Goal: Task Accomplishment & Management: Complete application form

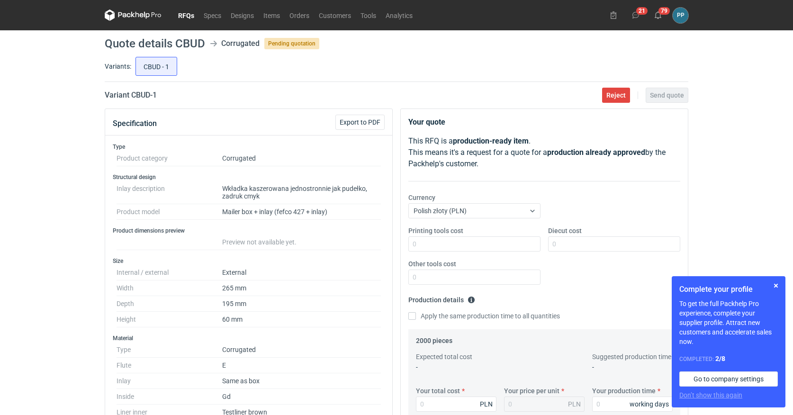
click at [181, 18] on link "RFQs" at bounding box center [186, 14] width 26 height 11
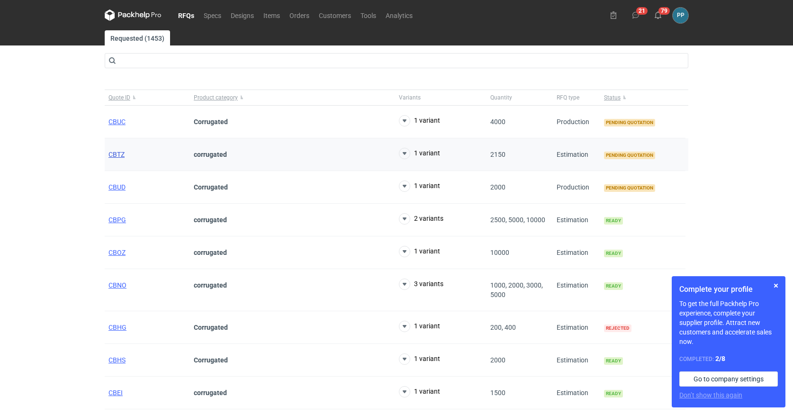
click at [118, 154] on span "CBTZ" at bounding box center [117, 155] width 16 height 8
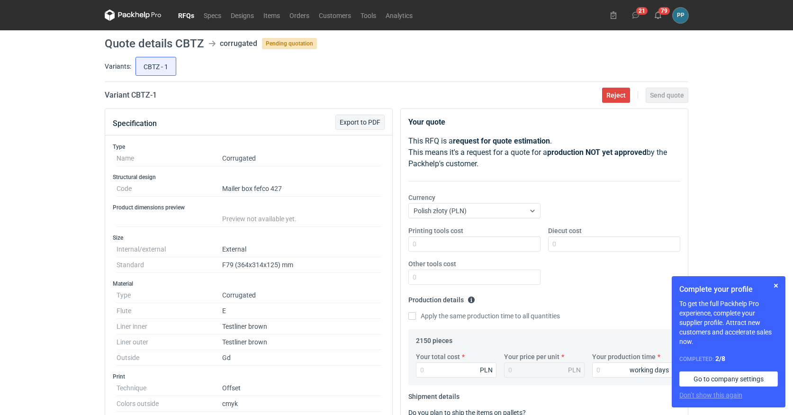
click at [363, 121] on span "Export to PDF" at bounding box center [360, 122] width 41 height 7
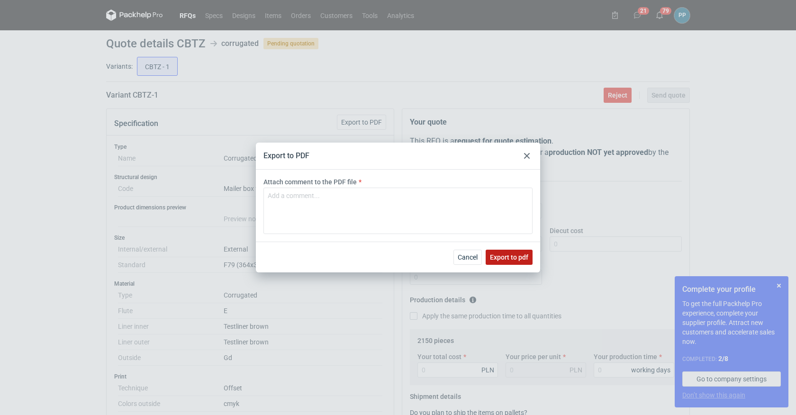
click at [521, 259] on span "Export to pdf" at bounding box center [509, 257] width 38 height 7
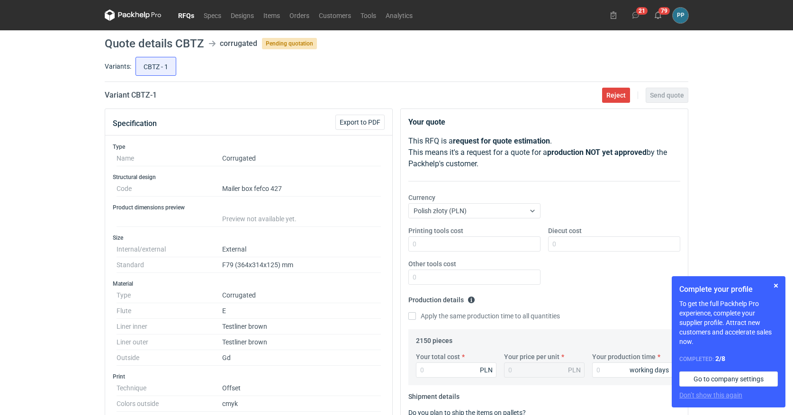
click at [182, 14] on link "RFQs" at bounding box center [186, 14] width 26 height 11
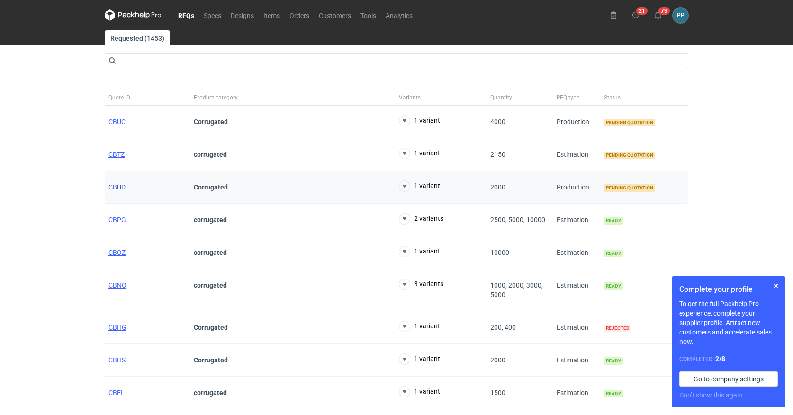
click at [113, 186] on span "CBUD" at bounding box center [117, 187] width 17 height 8
click at [110, 121] on span "CBUC" at bounding box center [117, 122] width 17 height 8
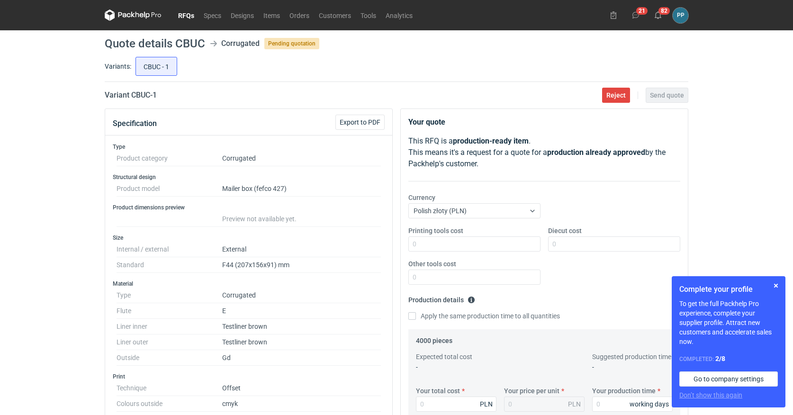
click at [187, 17] on link "RFQs" at bounding box center [186, 14] width 26 height 11
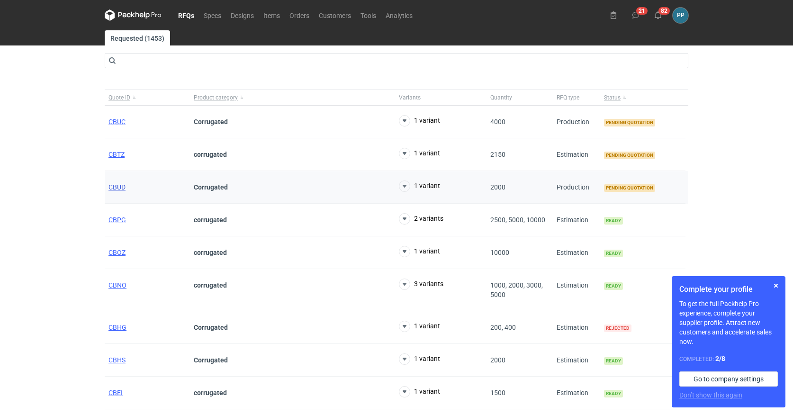
click at [117, 187] on span "CBUD" at bounding box center [117, 187] width 17 height 8
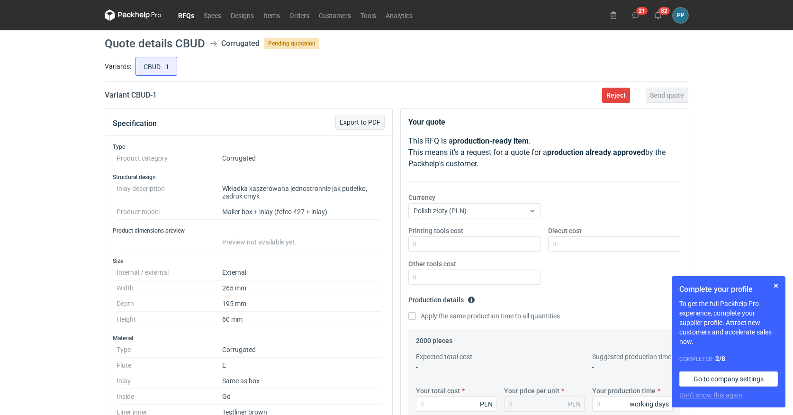
click at [361, 126] on span "Export to PDF" at bounding box center [360, 122] width 41 height 7
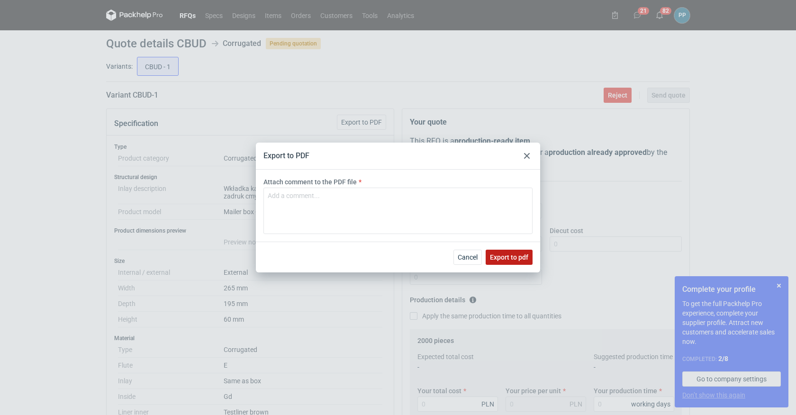
click at [497, 256] on span "Export to pdf" at bounding box center [509, 257] width 38 height 7
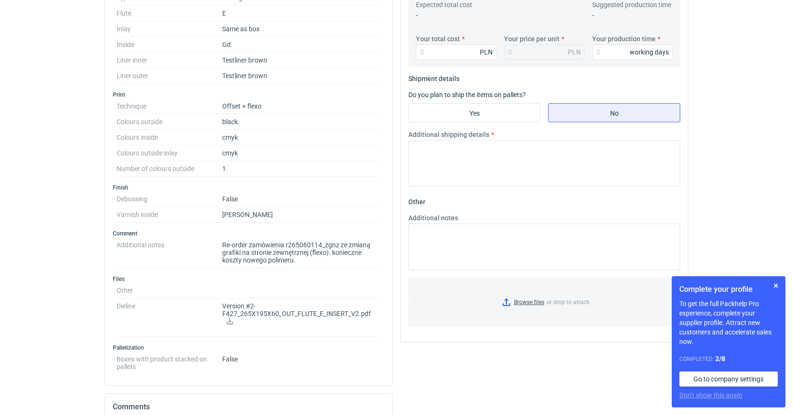
scroll to position [353, 0]
click at [233, 321] on icon at bounding box center [229, 320] width 7 height 7
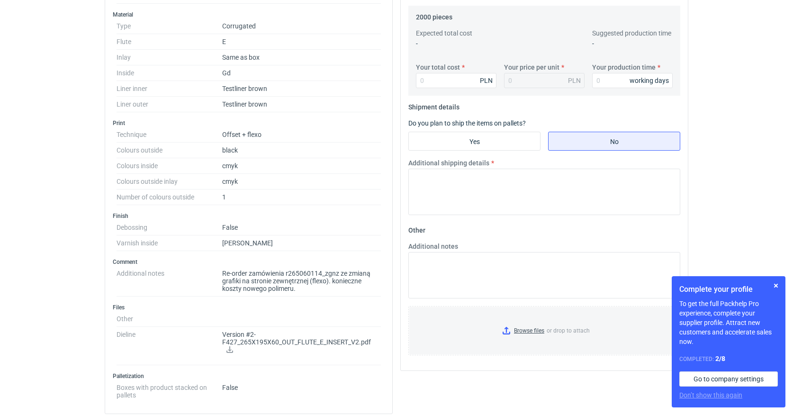
scroll to position [327, 0]
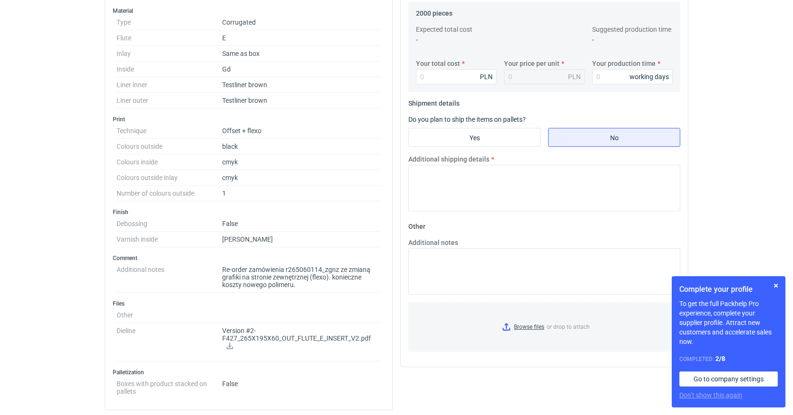
click at [257, 280] on dd "Re-order zamówienia r265060114_zgnz ze zmianą grafiki na stronie zewnętrznej (f…" at bounding box center [301, 277] width 159 height 31
click at [223, 267] on dd "Re-order zamówienia r265060114_zgnz ze zmianą grafiki na stronie zewnętrznej (f…" at bounding box center [301, 277] width 159 height 31
drag, startPoint x: 234, startPoint y: 267, endPoint x: 342, endPoint y: 283, distance: 109.2
click at [349, 285] on dd "Re-order zamówienia r265060114_zgnz ze zmianą grafiki na stronie zewnętrznej (f…" at bounding box center [301, 277] width 159 height 31
copy dd "Re-order zamówienia r265060114_zgnz ze zmianą grafiki na stronie zewnętrznej (f…"
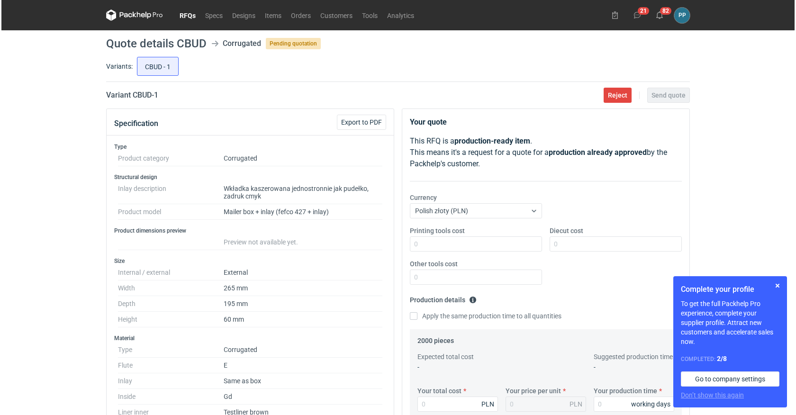
scroll to position [0, 0]
click at [188, 14] on link "RFQs" at bounding box center [186, 14] width 26 height 11
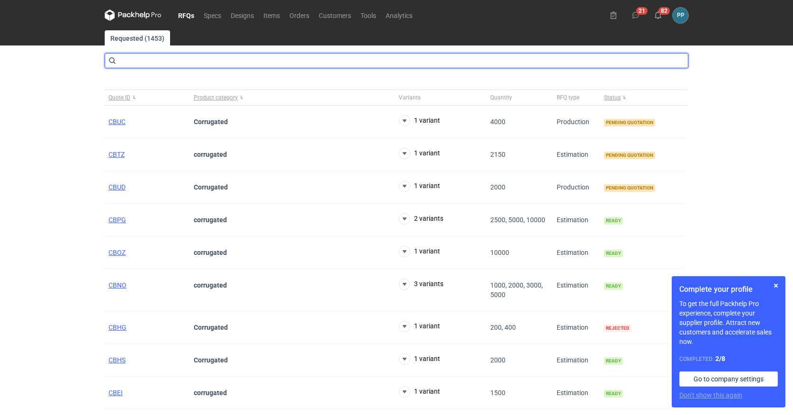
click at [161, 62] on input "text" at bounding box center [397, 60] width 584 height 15
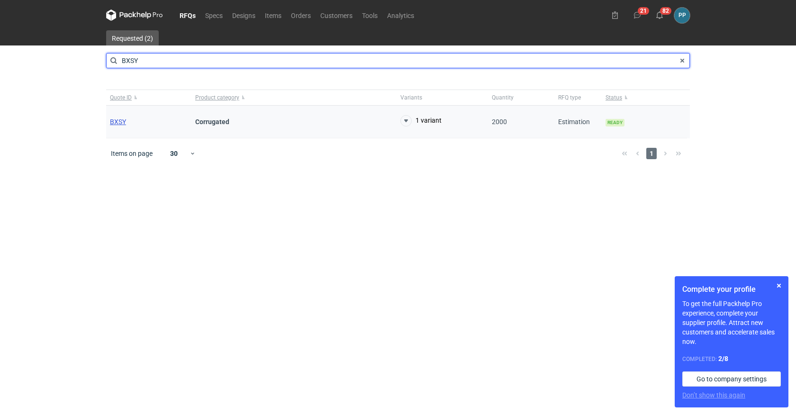
type input "BXSY"
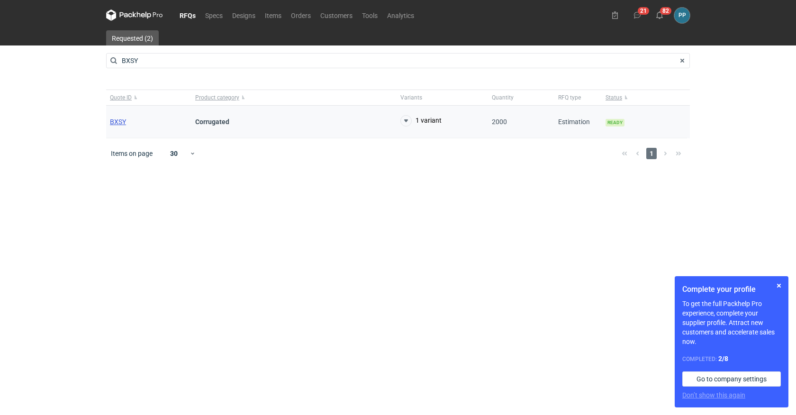
click at [116, 119] on span "BXSY" at bounding box center [118, 122] width 16 height 8
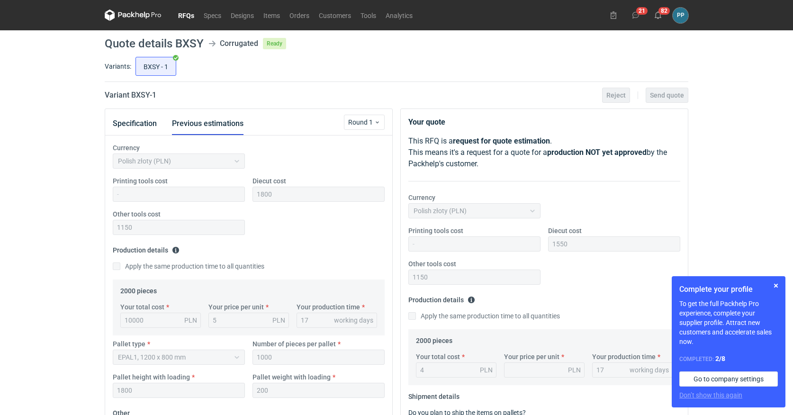
click at [182, 15] on link "RFQs" at bounding box center [186, 14] width 26 height 11
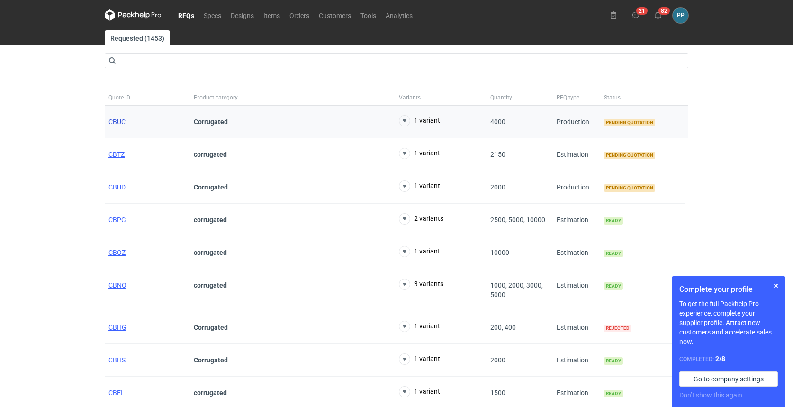
click at [116, 118] on span "CBUC" at bounding box center [117, 122] width 17 height 8
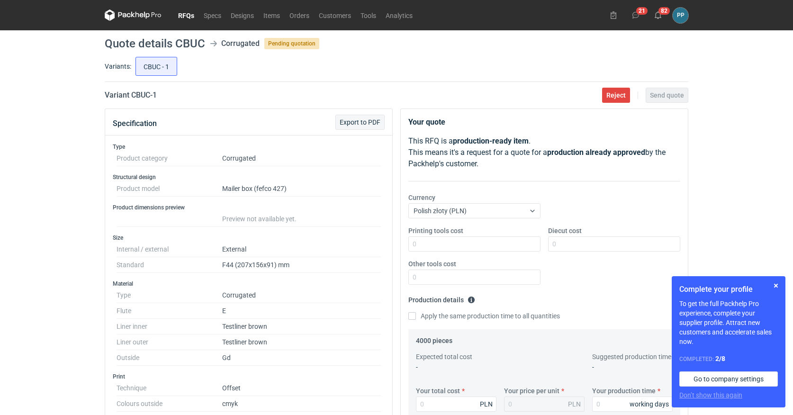
click at [359, 120] on span "Export to PDF" at bounding box center [360, 122] width 41 height 7
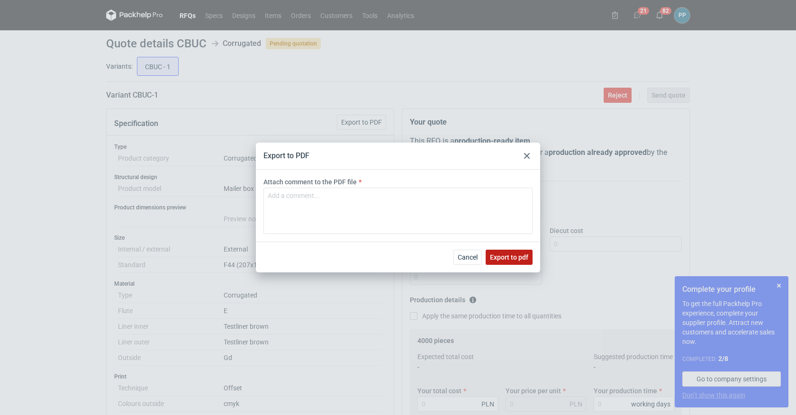
click at [509, 255] on span "Export to pdf" at bounding box center [509, 257] width 38 height 7
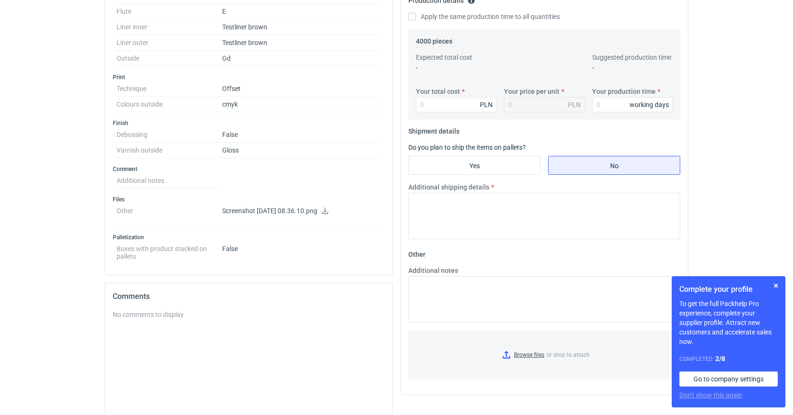
scroll to position [303, 0]
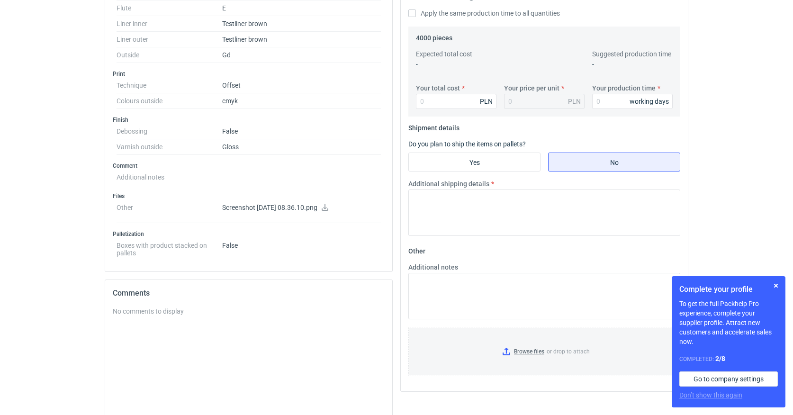
click at [329, 208] on icon at bounding box center [325, 207] width 8 height 7
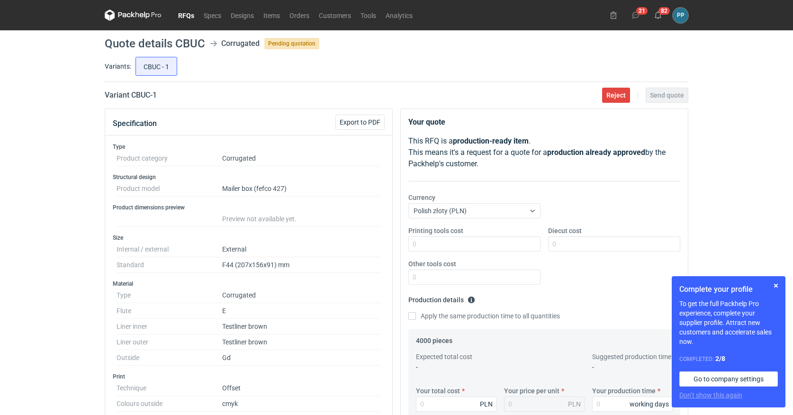
scroll to position [0, 0]
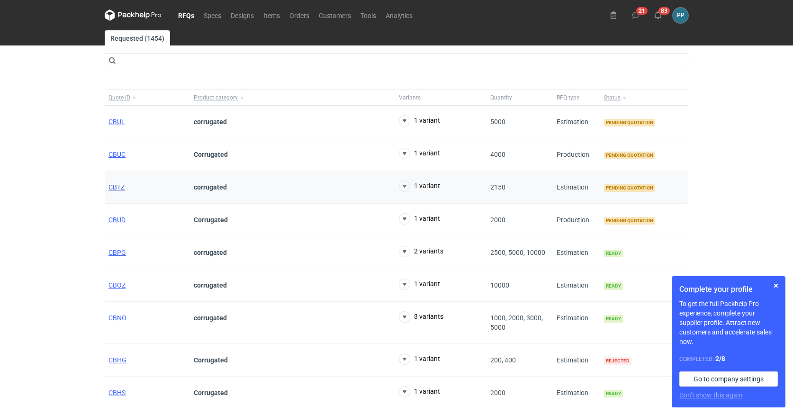
click at [114, 187] on span "CBTZ" at bounding box center [117, 187] width 16 height 8
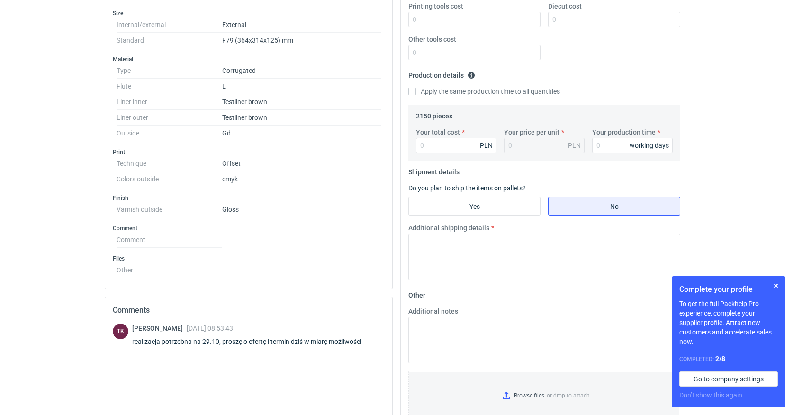
scroll to position [188, 0]
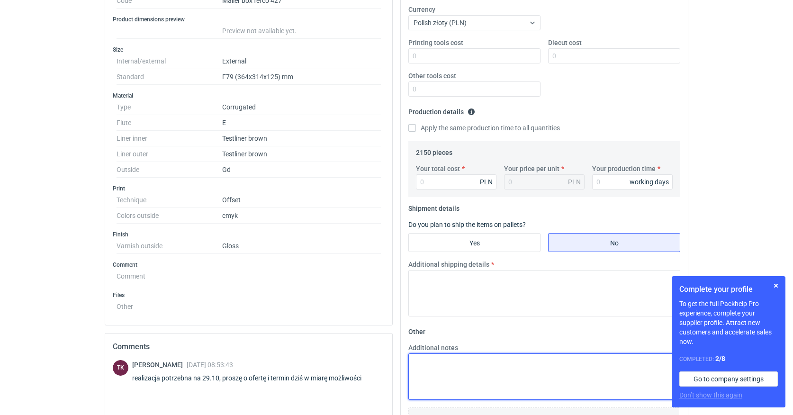
click at [423, 358] on textarea "Additional notes" at bounding box center [544, 376] width 272 height 46
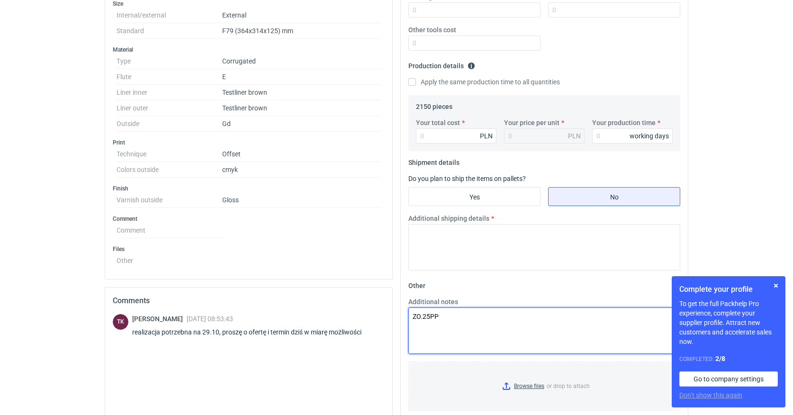
scroll to position [236, 0]
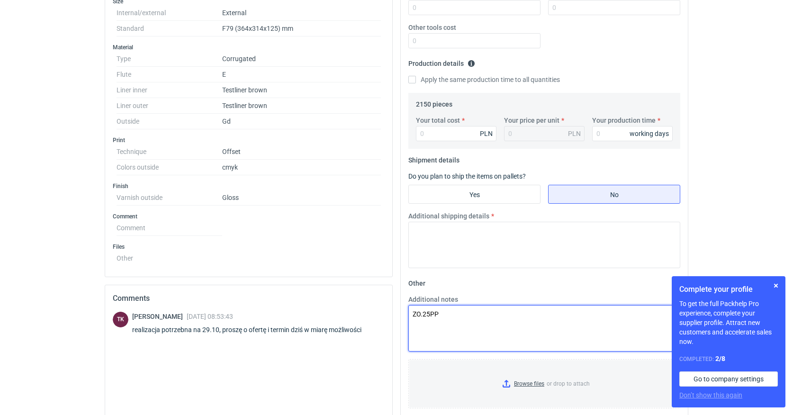
click at [445, 313] on textarea "ZO.25PP" at bounding box center [544, 328] width 272 height 46
paste textarea "2W E 2*brązowa 275g (120/120)"
drag, startPoint x: 443, startPoint y: 324, endPoint x: 450, endPoint y: 333, distance: 11.8
click at [443, 324] on textarea "ZO.25PP0470 (CBTZ-1) [GEOGRAPHIC_DATA]:2W E 2*brązowa 275g (120/120)" at bounding box center [544, 328] width 272 height 46
click at [551, 324] on textarea "ZO.25PP0470 (CBTZ-1) [GEOGRAPHIC_DATA]: 2W E 2*brązowa 275g (120/120)" at bounding box center [544, 328] width 272 height 46
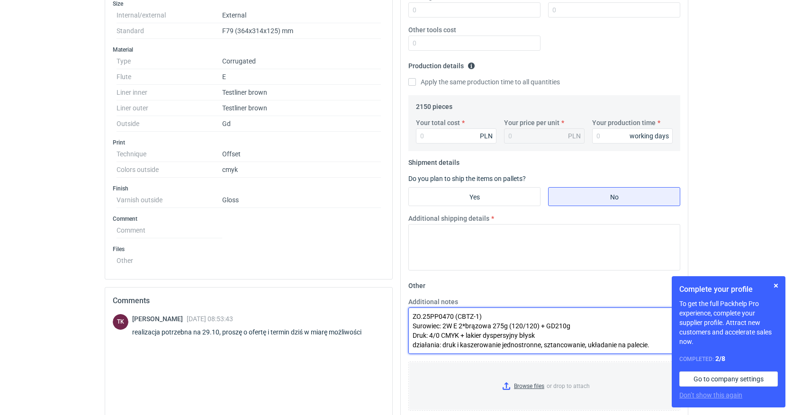
scroll to position [5, 0]
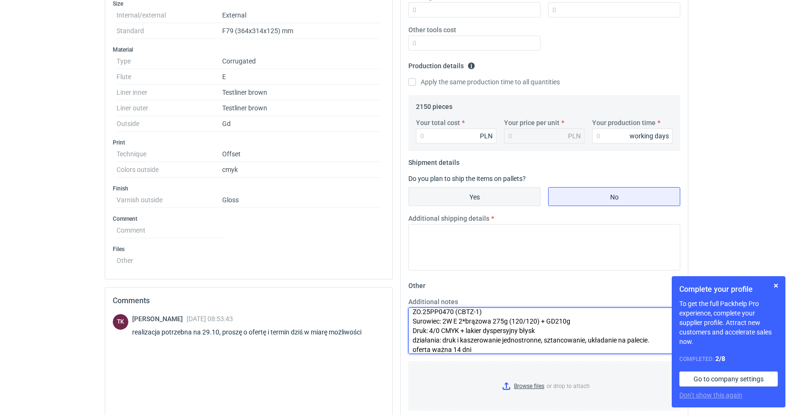
type textarea "ZO.25PP0470 (CBTZ-1) Surowiec: 2W E 2*brązowa 275g (120/120) + GD210g Druk: 4/0…"
click at [424, 200] on input "Yes" at bounding box center [474, 197] width 131 height 18
radio input "true"
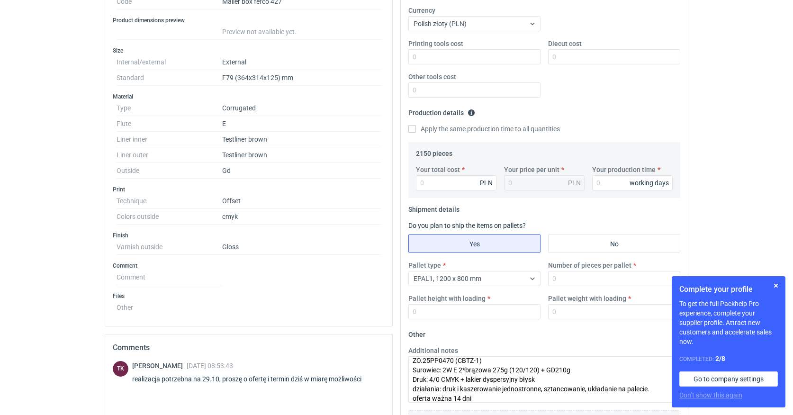
scroll to position [197, 0]
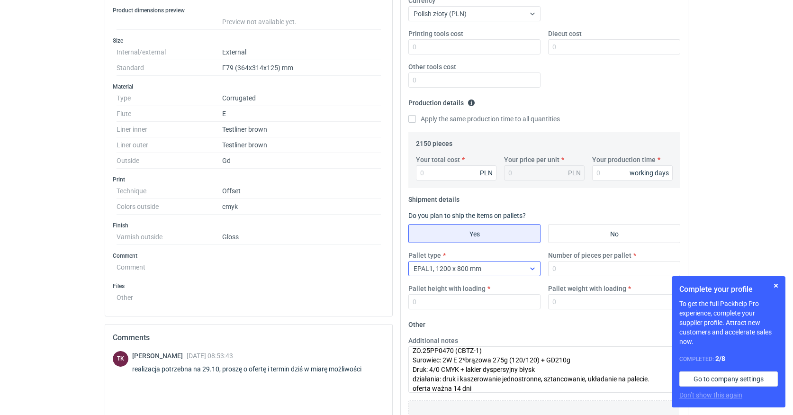
click at [531, 265] on icon at bounding box center [533, 269] width 8 height 8
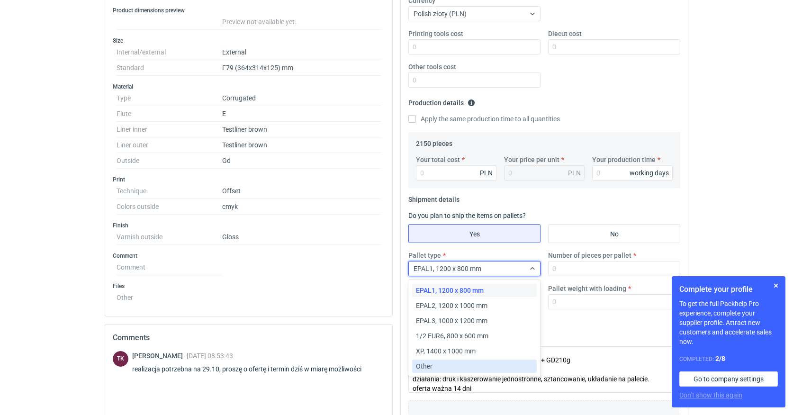
click at [422, 370] on span "Other" at bounding box center [424, 366] width 17 height 9
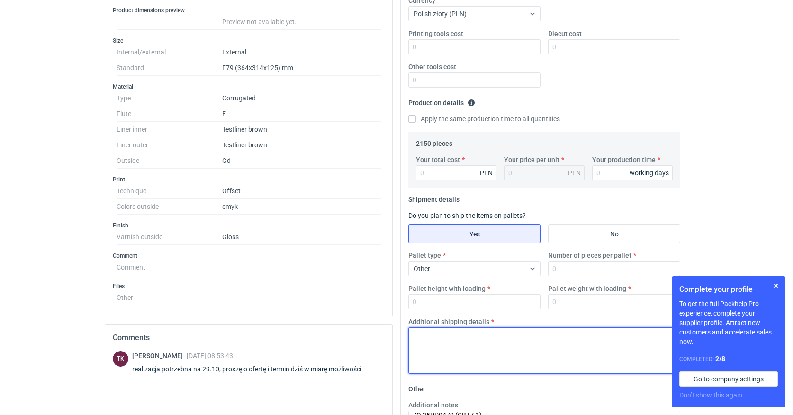
click at [437, 335] on textarea "Additional shipping details" at bounding box center [544, 350] width 272 height 46
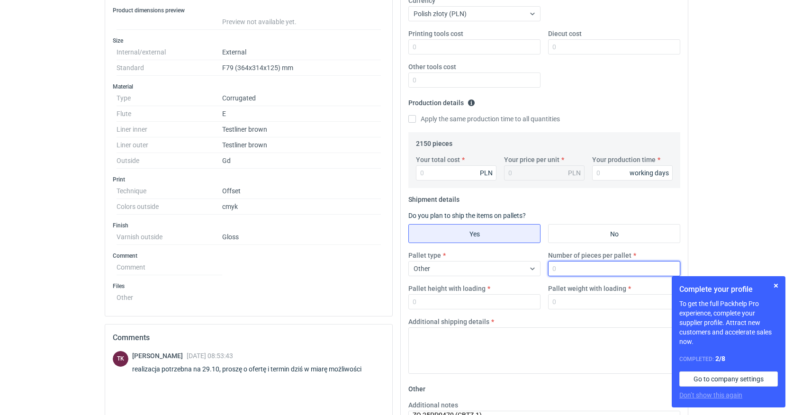
click at [561, 268] on input "Number of pieces per pallet" at bounding box center [614, 268] width 132 height 15
type input "1500"
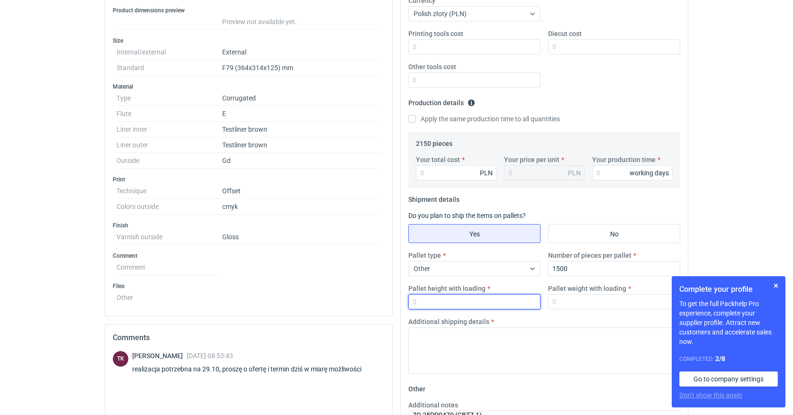
click at [444, 300] on input "Pallet height with loading" at bounding box center [474, 301] width 132 height 15
type input "1800"
click at [554, 304] on input "Pallet weight with loading" at bounding box center [614, 301] width 132 height 15
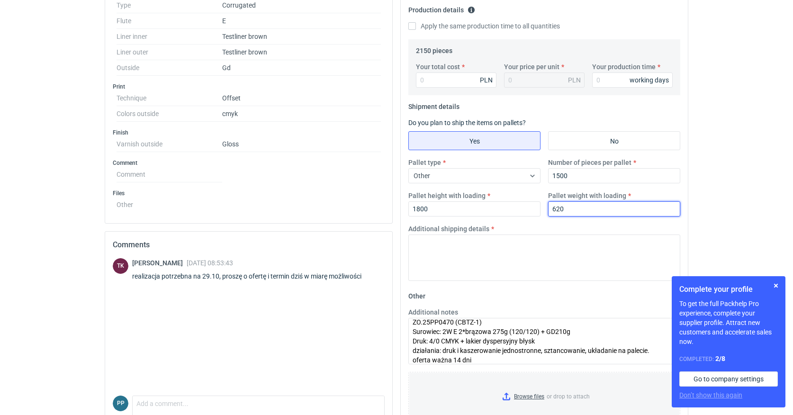
scroll to position [290, 0]
type input "620"
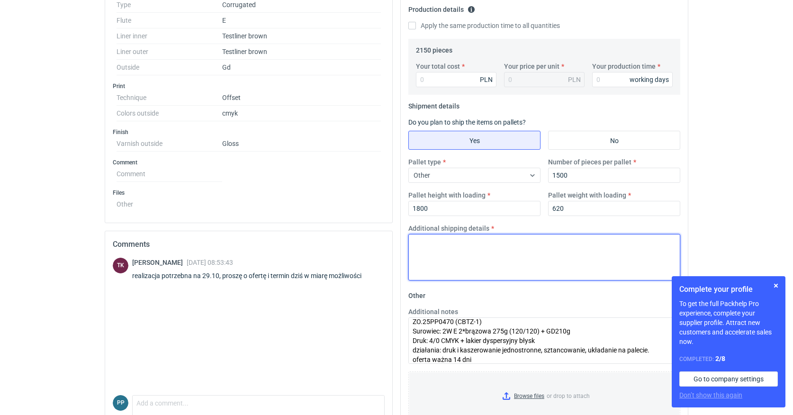
click at [436, 241] on textarea "Additional shipping details" at bounding box center [544, 257] width 272 height 46
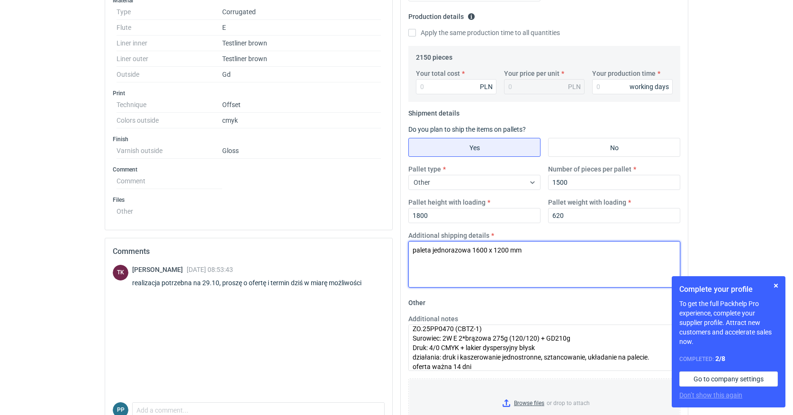
scroll to position [284, 0]
type textarea "paleta jednorazowa 1600 x 1200 mm"
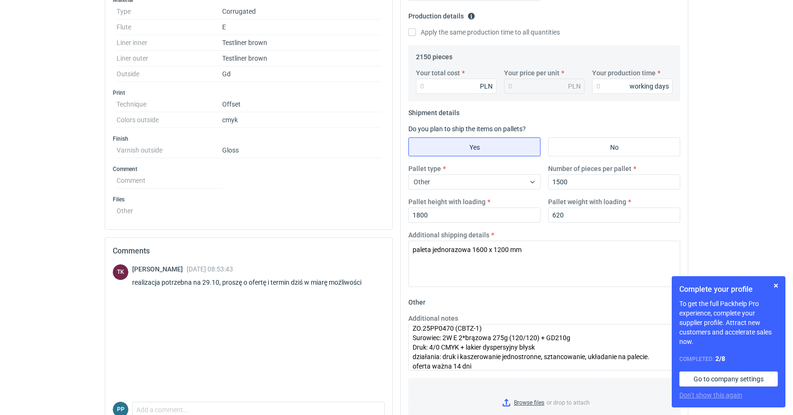
click at [503, 232] on div "Additional shipping details paleta jednorazowa 1600 x 1200 mm" at bounding box center [545, 258] width 280 height 57
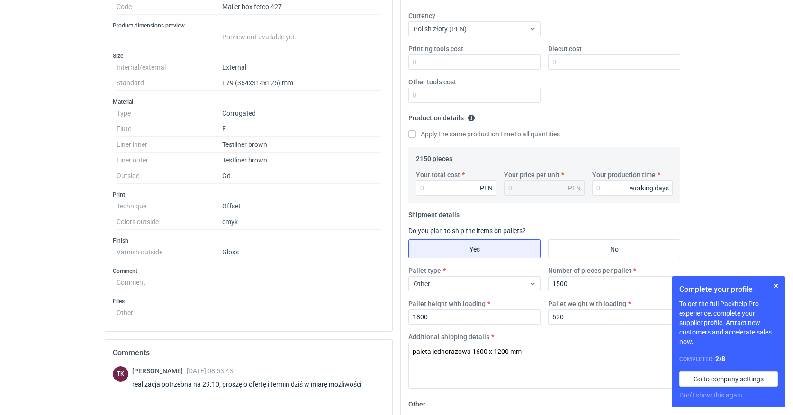
scroll to position [177, 0]
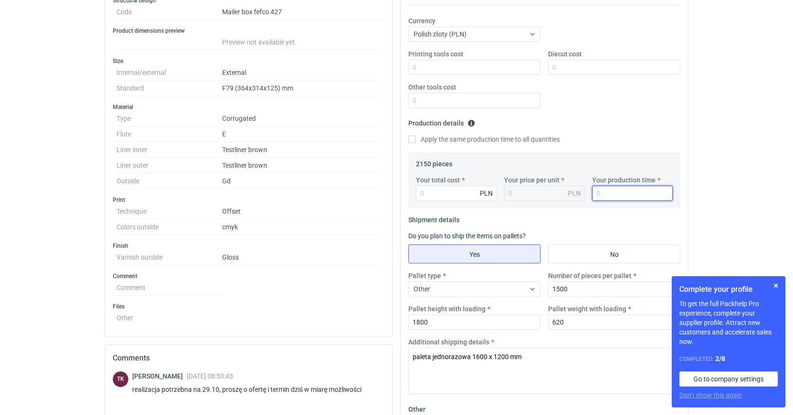
click at [606, 193] on input "Your production time" at bounding box center [632, 193] width 81 height 15
type input "15"
click at [436, 191] on input "Your total cost" at bounding box center [456, 193] width 81 height 15
type input "11"
type input "0.01"
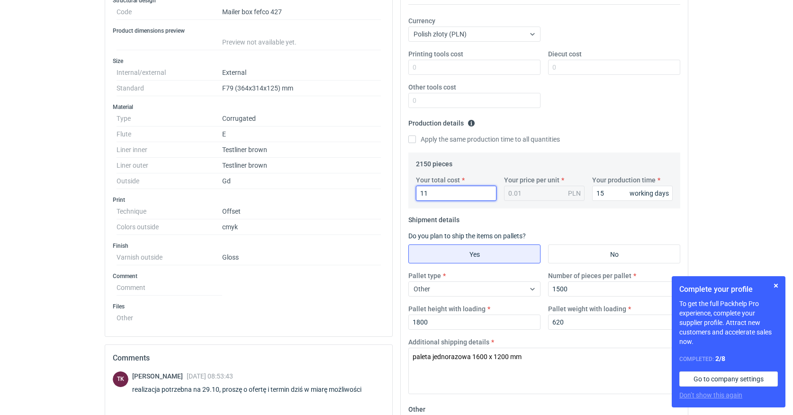
type input "116"
type input "0.05"
type input "11696"
type input "5.44"
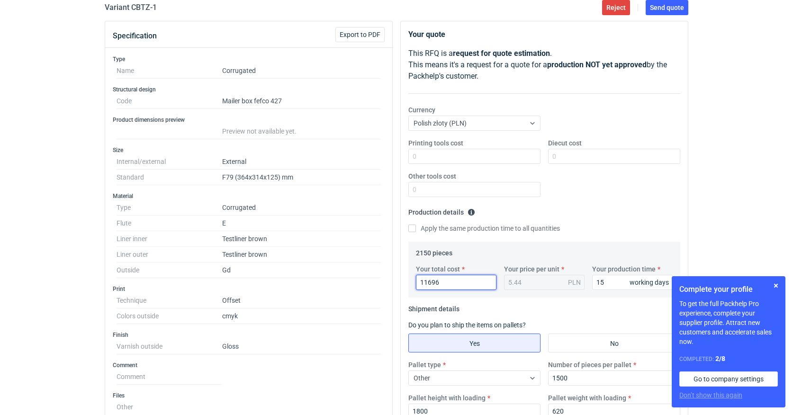
scroll to position [89, 0]
type input "11696"
click at [603, 176] on div "Printing tools cost Diecut cost Other tools cost" at bounding box center [545, 170] width 280 height 66
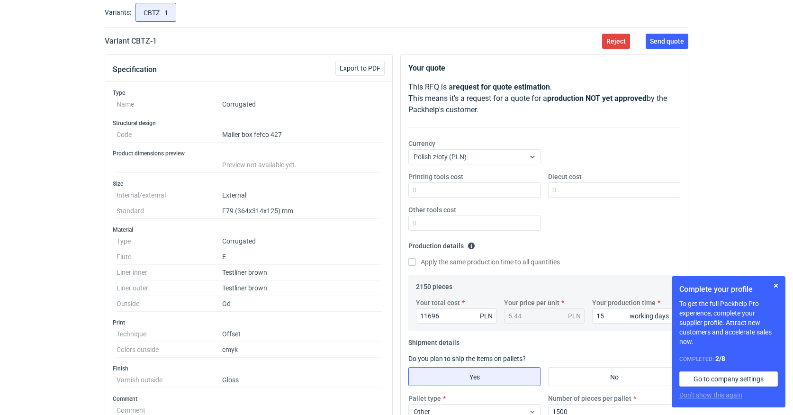
scroll to position [52, 0]
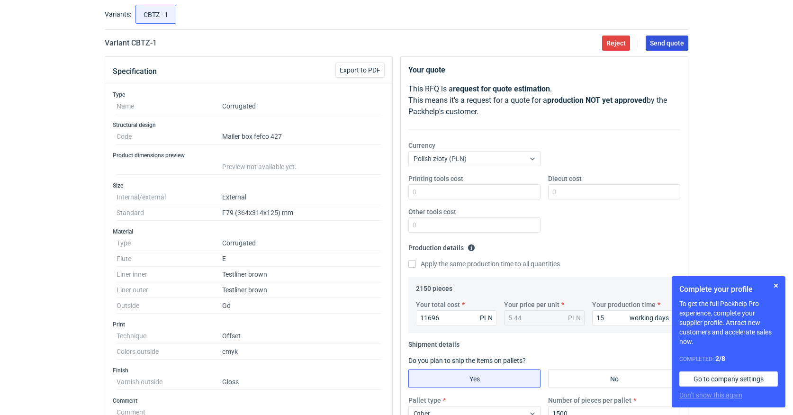
click at [665, 41] on span "Send quote" at bounding box center [667, 43] width 34 height 7
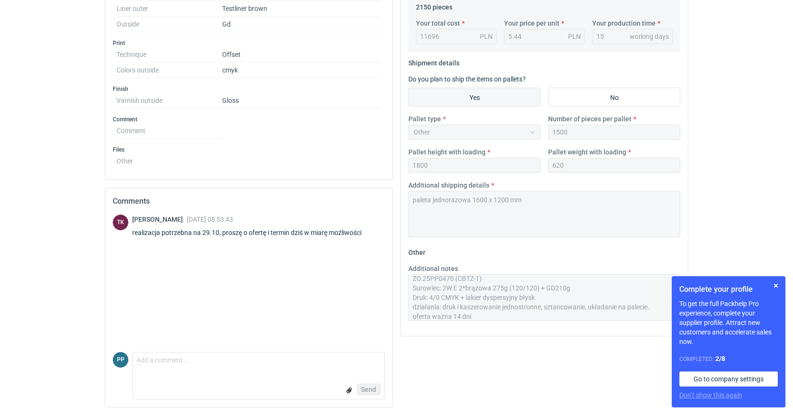
scroll to position [334, 0]
click at [159, 361] on textarea "Comment message" at bounding box center [259, 363] width 252 height 20
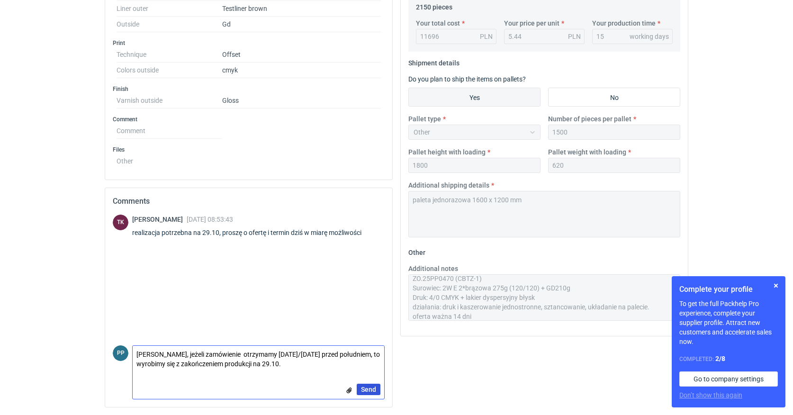
type textarea "[PERSON_NAME], jeżeli zamówienie otrzymamy [DATE]/[DATE] przed południem, to wy…"
click at [365, 387] on span "Send" at bounding box center [368, 389] width 15 height 7
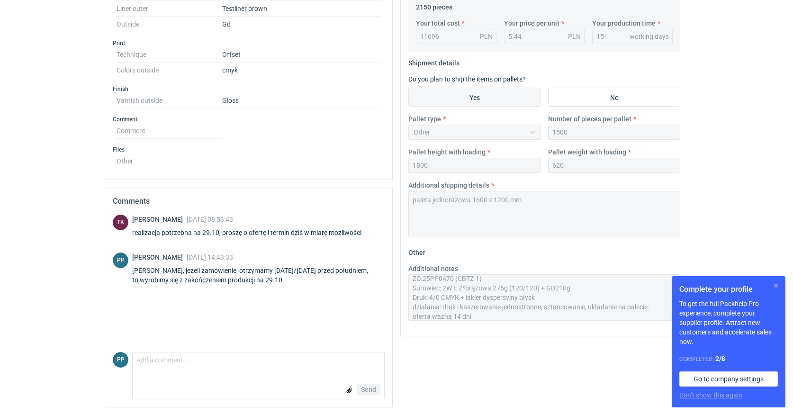
click at [778, 287] on button "button" at bounding box center [775, 285] width 11 height 11
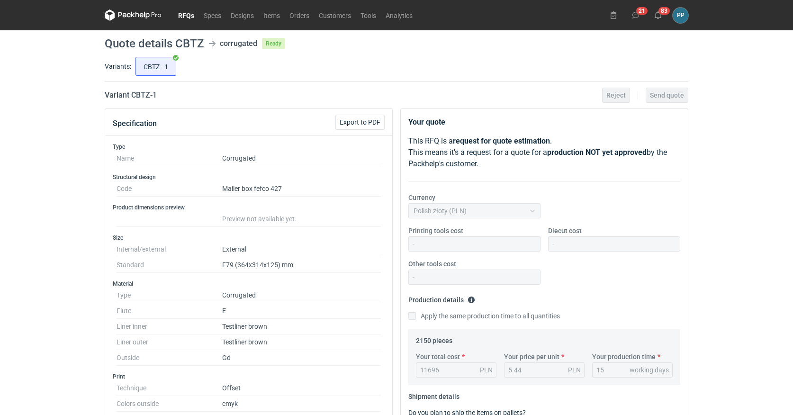
scroll to position [0, 0]
click at [184, 16] on link "RFQs" at bounding box center [186, 14] width 26 height 11
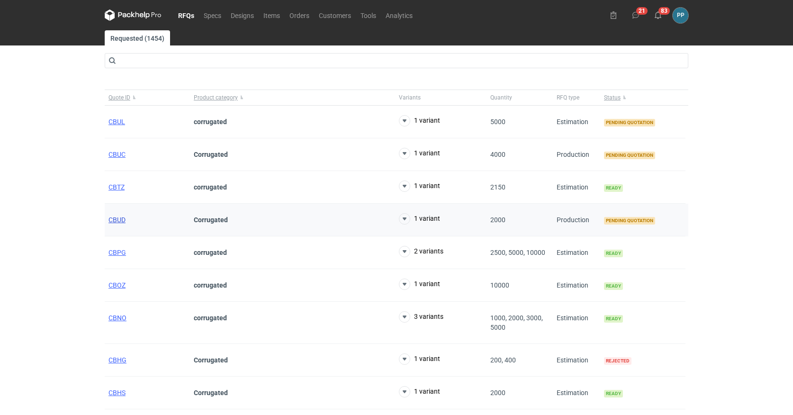
click at [117, 220] on span "CBUD" at bounding box center [117, 220] width 17 height 8
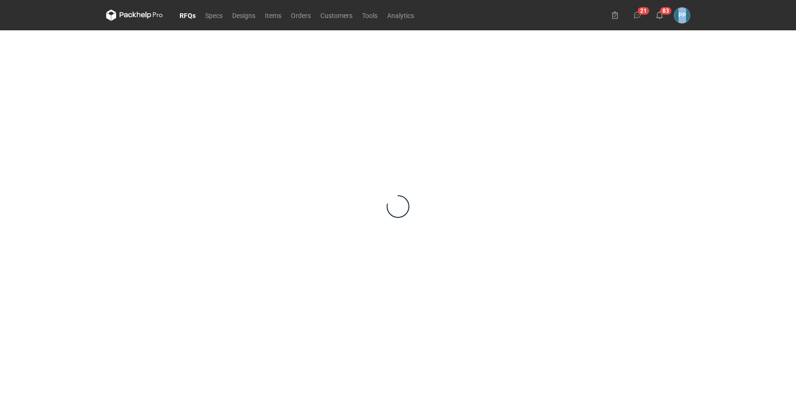
click at [117, 220] on div at bounding box center [398, 206] width 584 height 353
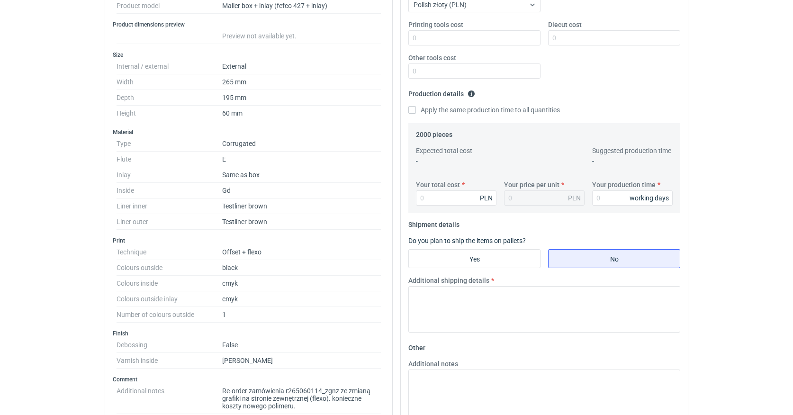
scroll to position [209, 0]
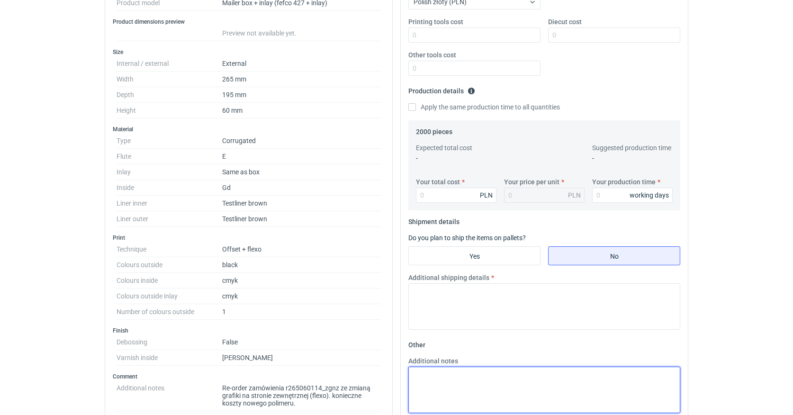
click at [422, 368] on textarea "Additional notes" at bounding box center [544, 390] width 272 height 46
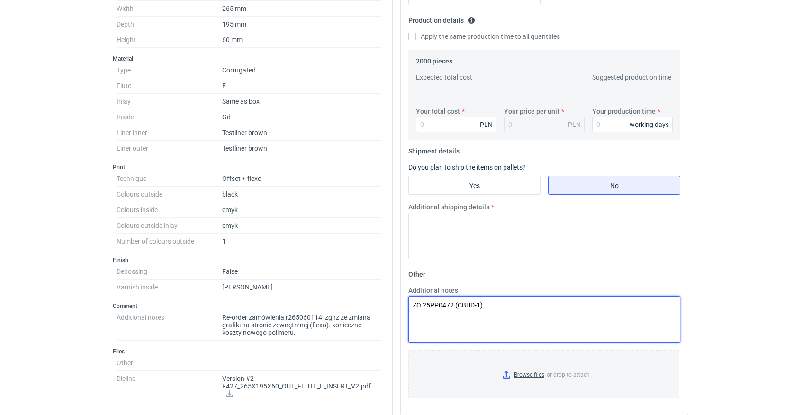
scroll to position [286, 0]
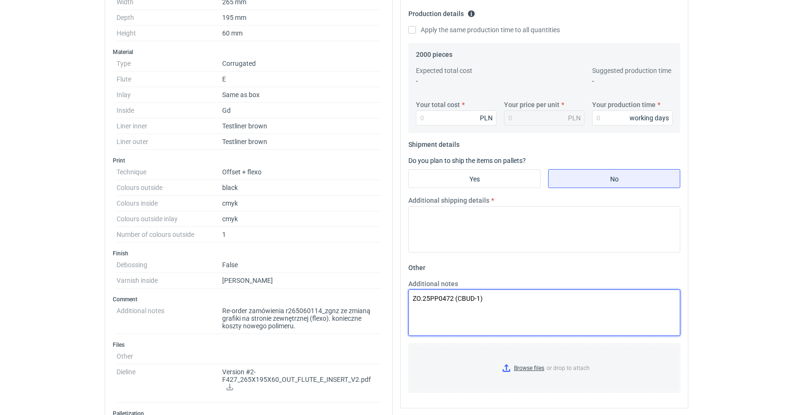
click at [416, 308] on textarea "ZO.25PP0472 (CBUD-1)" at bounding box center [544, 313] width 272 height 46
paste textarea "3W E 2*brązowa 338g (TB/TB)"
click at [441, 307] on textarea "ZO.25PP0472 (CBUD-1) Surowiec:3W E 2*brązowa 338g (TB/TB)" at bounding box center [544, 313] width 272 height 46
click at [544, 306] on textarea "ZO.25PP0472 (CBUD-1) Surowiec: 3W E 2*brązowa 338g (TB/TB)" at bounding box center [544, 313] width 272 height 46
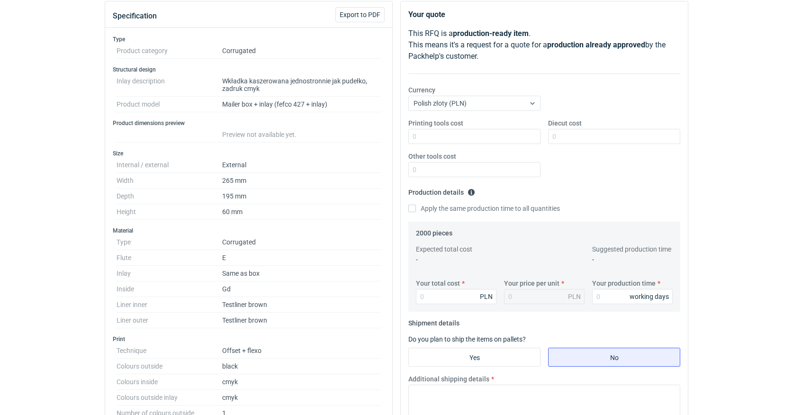
scroll to position [101, 0]
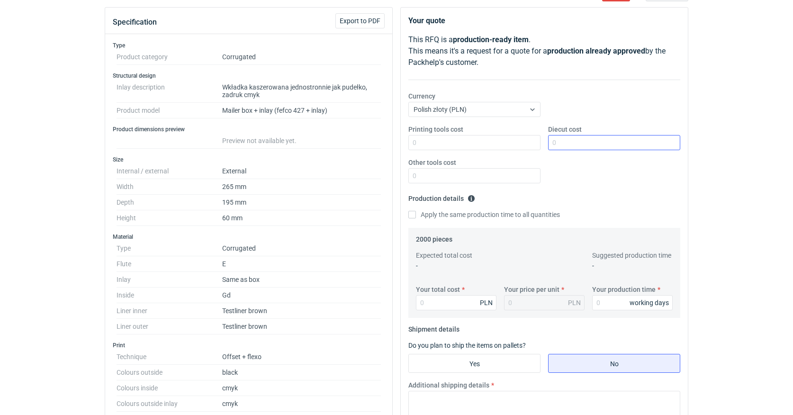
type textarea "ZO.25PP0472 (CBUD-1) Surowiec: 3W E 2*brązowa 338g (TB/TB) + GD2 180 Druk: flex…"
click at [560, 145] on input "Diecut cost" at bounding box center [614, 142] width 132 height 15
type input "1600"
click at [440, 176] on input "Other tools cost" at bounding box center [474, 175] width 132 height 15
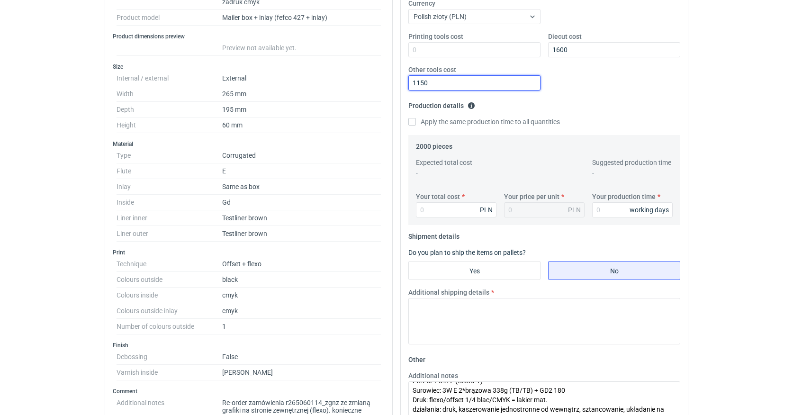
scroll to position [198, 0]
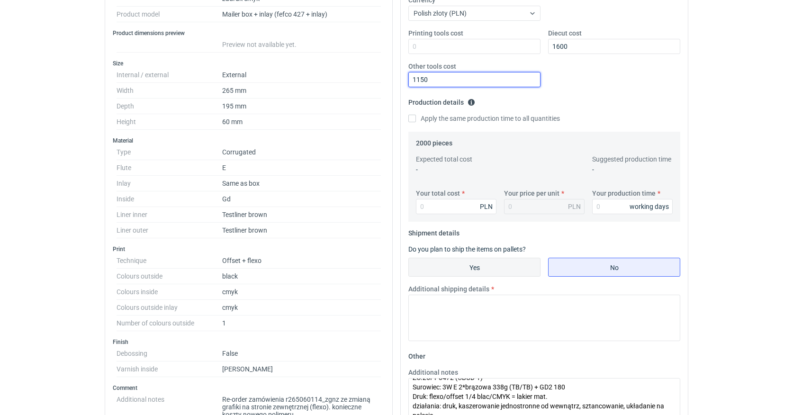
type input "1150"
click at [490, 272] on input "Yes" at bounding box center [474, 267] width 131 height 18
radio input "true"
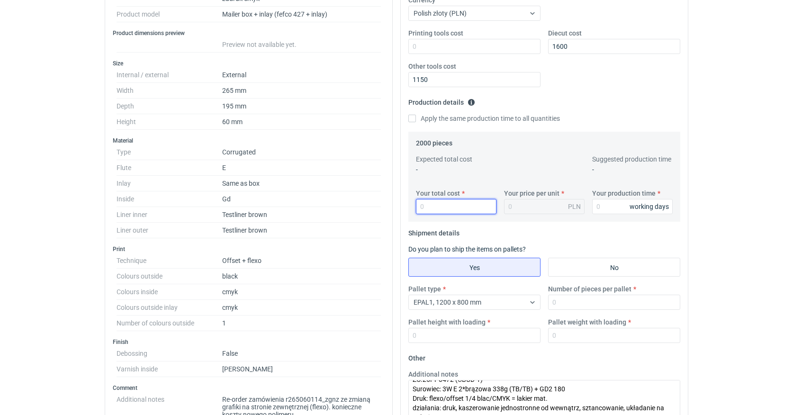
click at [431, 208] on input "Your total cost" at bounding box center [456, 206] width 81 height 15
type input "11"
type input "0.01"
type input "110"
type input "0.06"
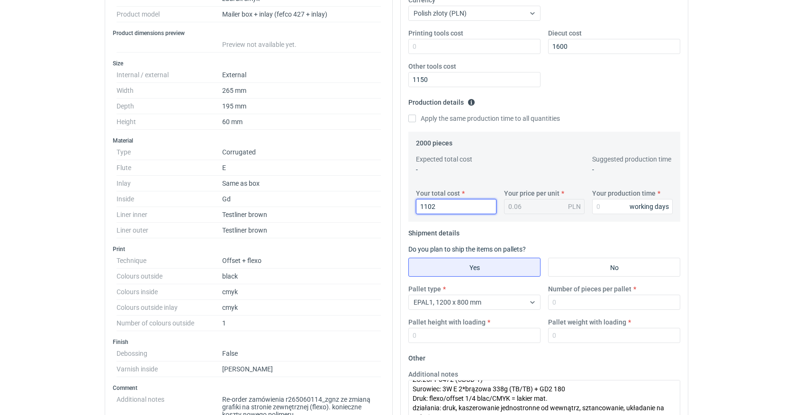
type input "11025"
type input "5.51"
type input "11025"
click at [603, 203] on input "Your production time" at bounding box center [632, 206] width 81 height 15
type input "15"
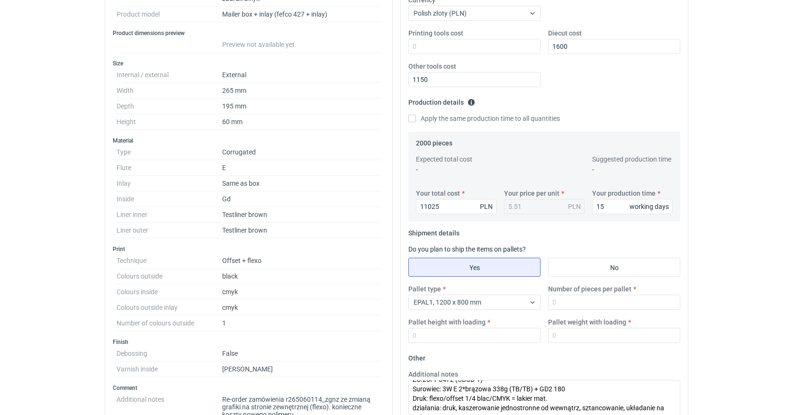
click at [596, 235] on fieldset "Shipment details Do you plan to ship the items on pallets? Yes No Pallet type E…" at bounding box center [544, 288] width 272 height 125
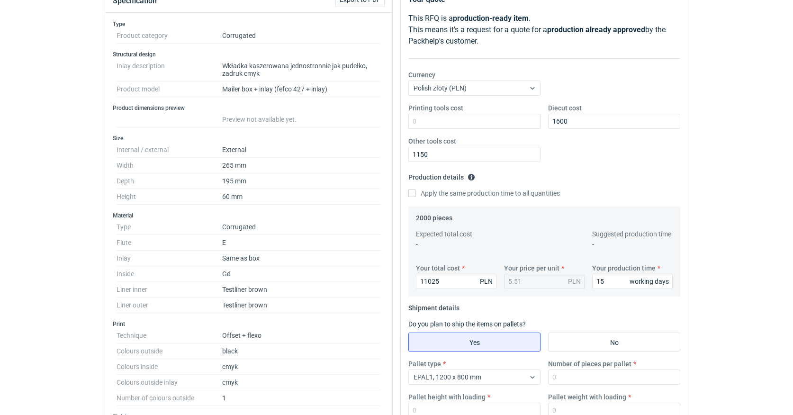
scroll to position [127, 0]
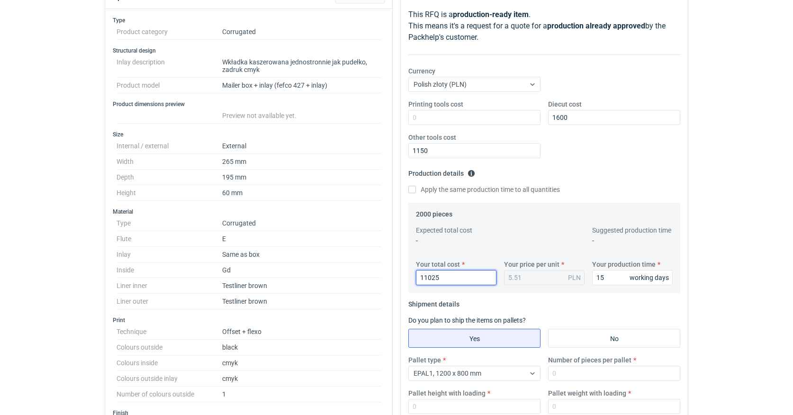
drag, startPoint x: 443, startPoint y: 277, endPoint x: 403, endPoint y: 276, distance: 39.8
click at [403, 276] on div "Your quote This RFQ is a production-ready item . This means it's a request for …" at bounding box center [544, 275] width 287 height 587
type input "9900"
type input "4.95"
type input "9900"
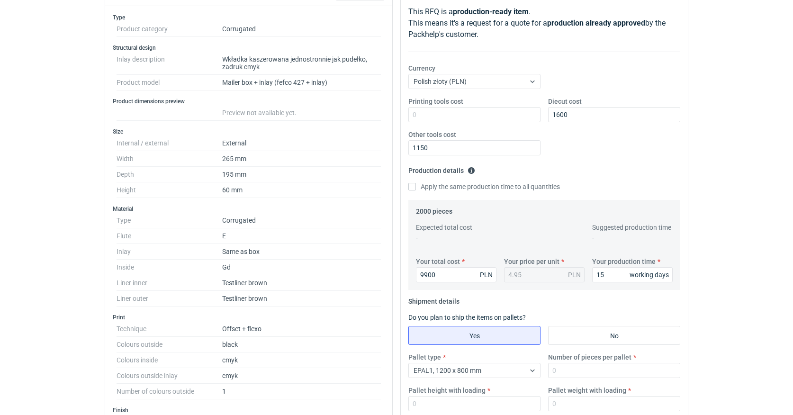
click at [552, 309] on fieldset "Shipment details Do you plan to ship the items on pallets? Yes No Pallet type E…" at bounding box center [544, 356] width 272 height 125
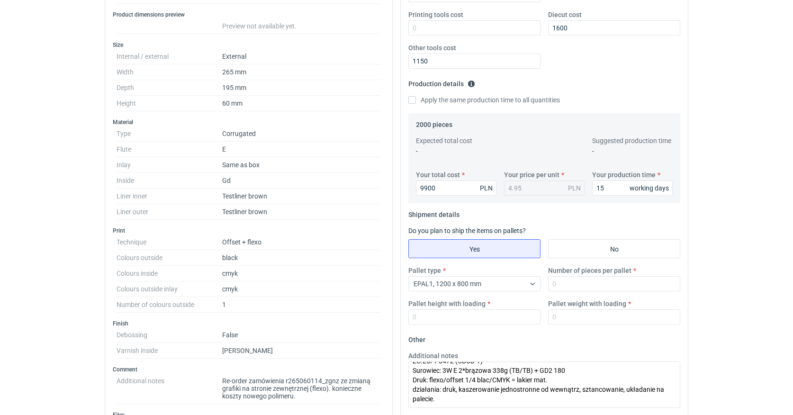
scroll to position [222, 0]
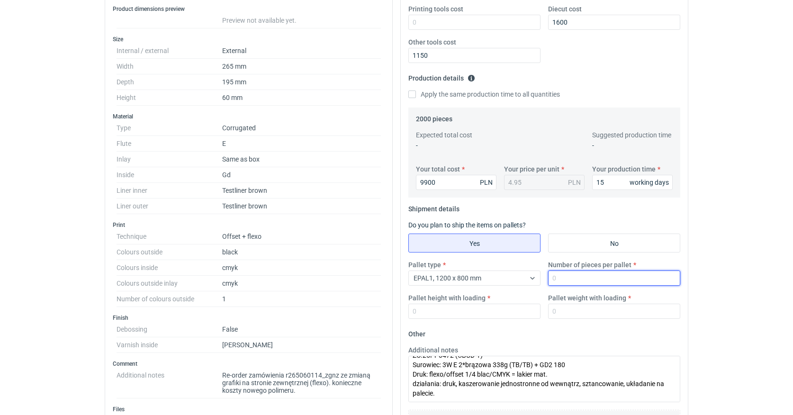
click at [558, 280] on input "Number of pieces per pallet" at bounding box center [614, 278] width 132 height 15
type input "1000"
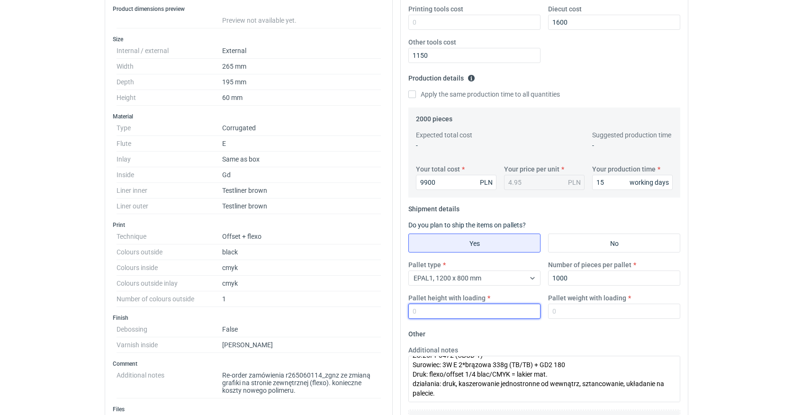
click at [452, 312] on input "Pallet height with loading" at bounding box center [474, 311] width 132 height 15
type input "1800"
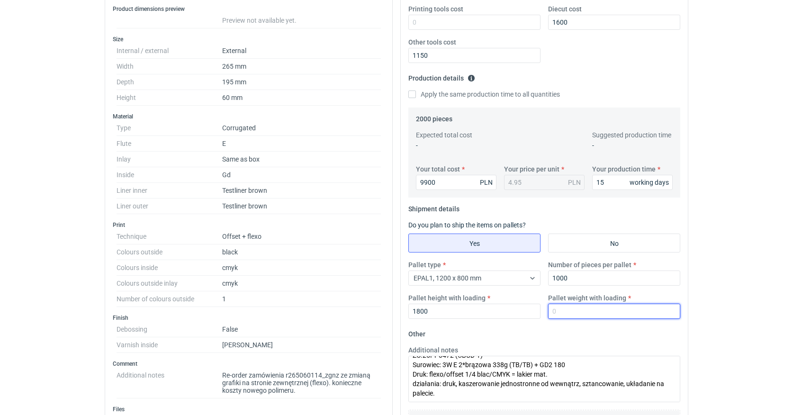
click at [563, 312] on input "Pallet weight with loading" at bounding box center [614, 311] width 132 height 15
type input "250"
click at [552, 337] on fieldset "Other Additional notes ZO.25PP0472 (CBUD-1) Surowiec: 3W E 2*brązowa 338g (TB/T…" at bounding box center [544, 396] width 272 height 140
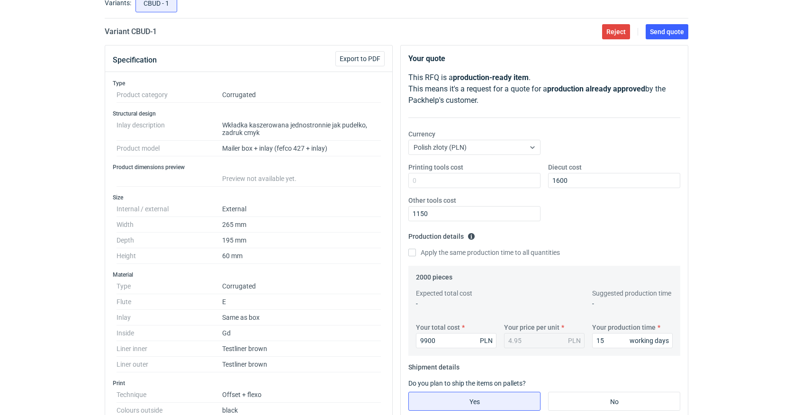
scroll to position [35, 0]
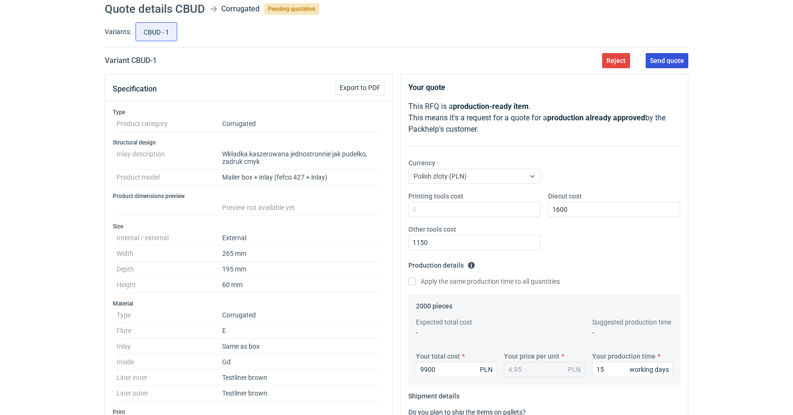
click at [658, 60] on span "Send quote" at bounding box center [667, 60] width 34 height 7
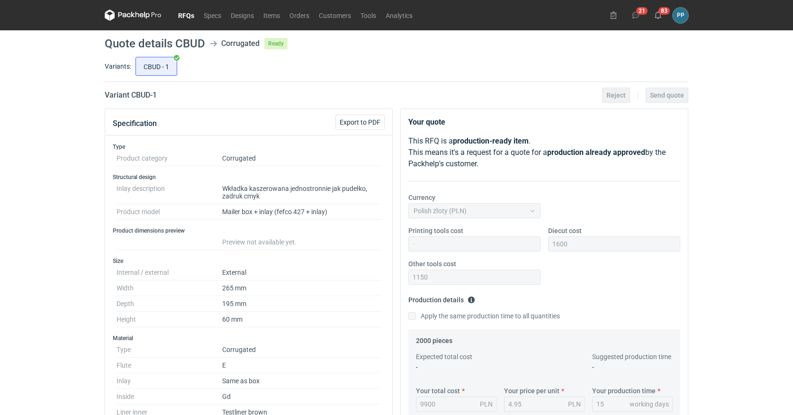
scroll to position [0, 0]
click at [182, 20] on link "RFQs" at bounding box center [186, 14] width 26 height 11
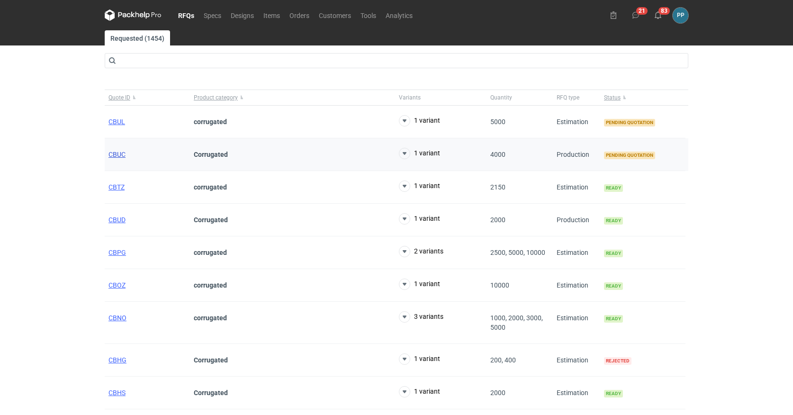
click at [111, 154] on span "CBUC" at bounding box center [117, 155] width 17 height 8
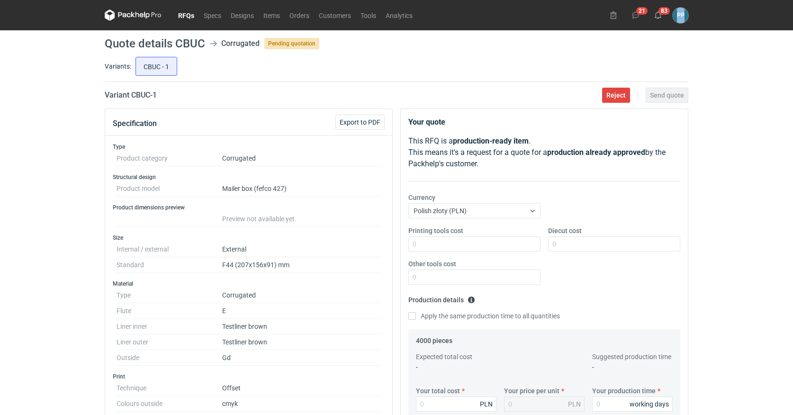
click at [180, 15] on link "RFQs" at bounding box center [186, 14] width 26 height 11
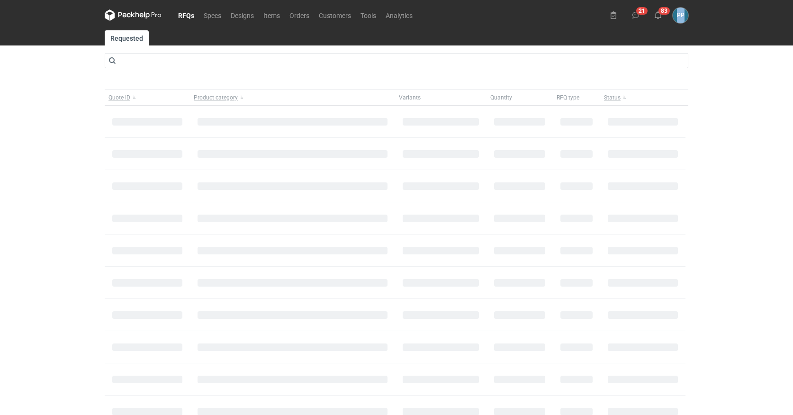
scroll to position [1, 0]
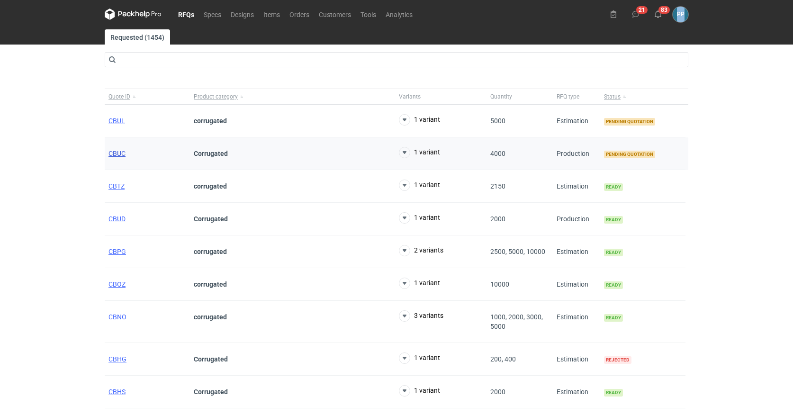
click at [116, 152] on span "CBUC" at bounding box center [117, 154] width 17 height 8
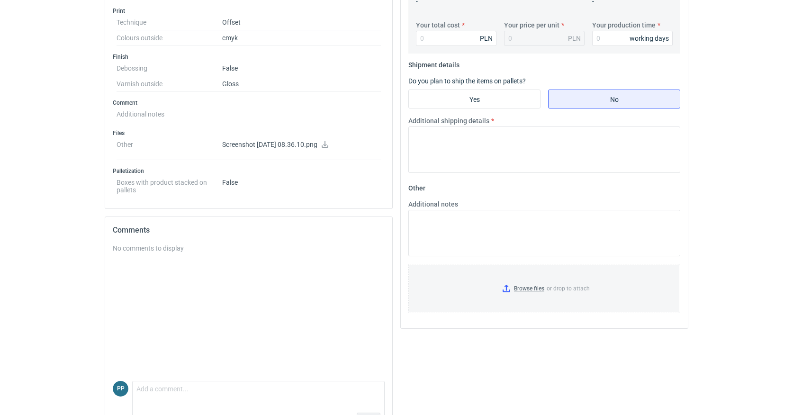
scroll to position [368, 0]
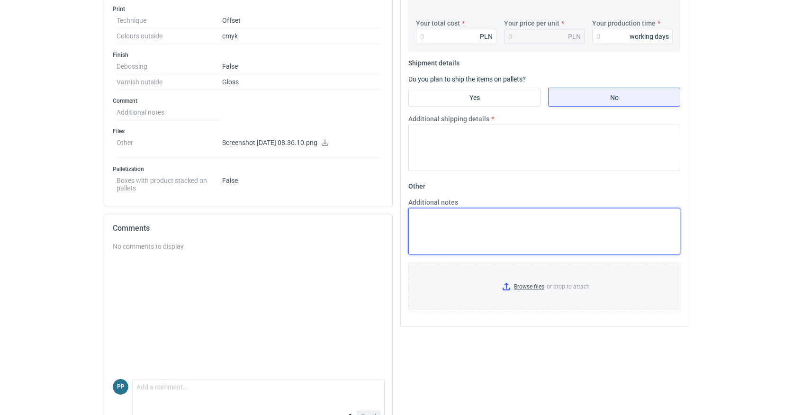
click at [436, 221] on textarea "Additional notes" at bounding box center [544, 231] width 272 height 46
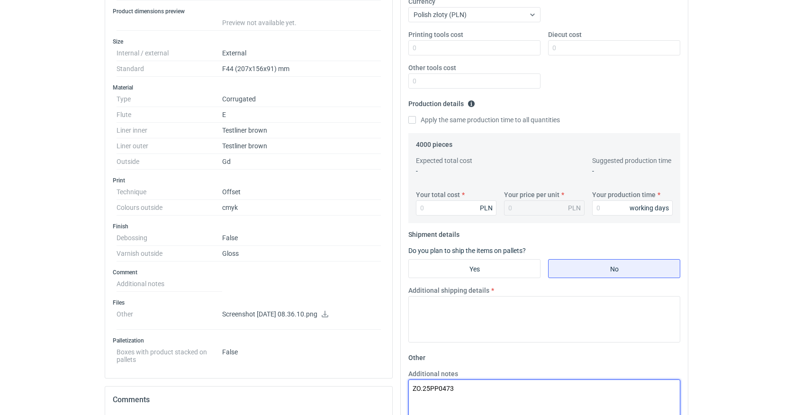
scroll to position [208, 0]
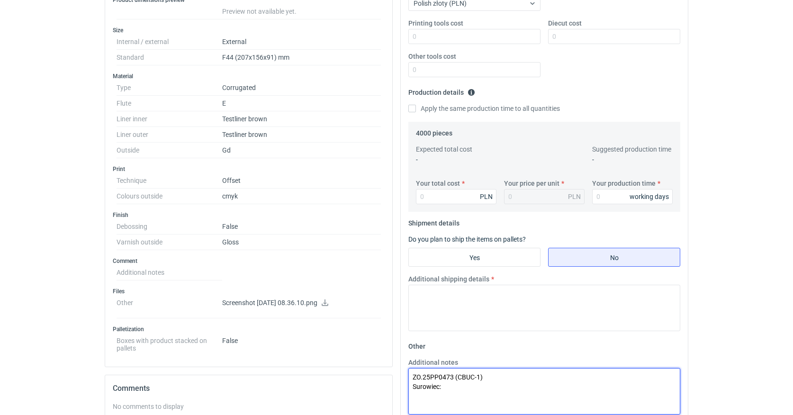
paste textarea "2W E 2*brązowa 275g (120/120)"
click at [442, 388] on textarea "ZO.25PP0473 (CBUC-1) Surowiec:2W E 2*brązowa 275g (120/120)" at bounding box center [544, 389] width 272 height 46
click at [553, 385] on textarea "ZO.25PP0473 (CBUC-1) Surowiec: 2W E 2*brązowa 275g (120/120)" at bounding box center [544, 389] width 272 height 46
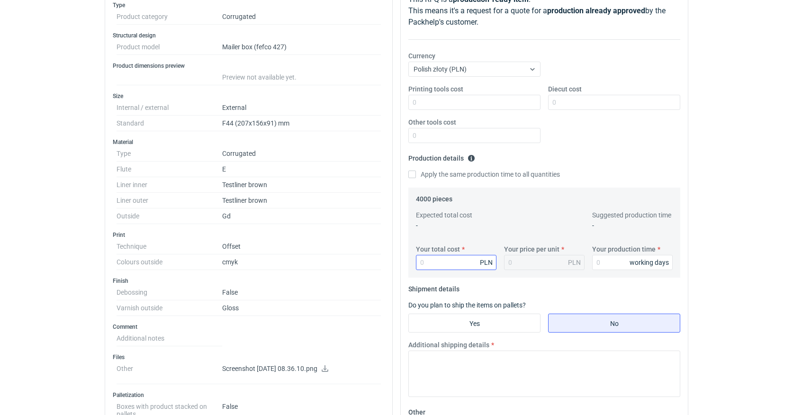
scroll to position [161, 0]
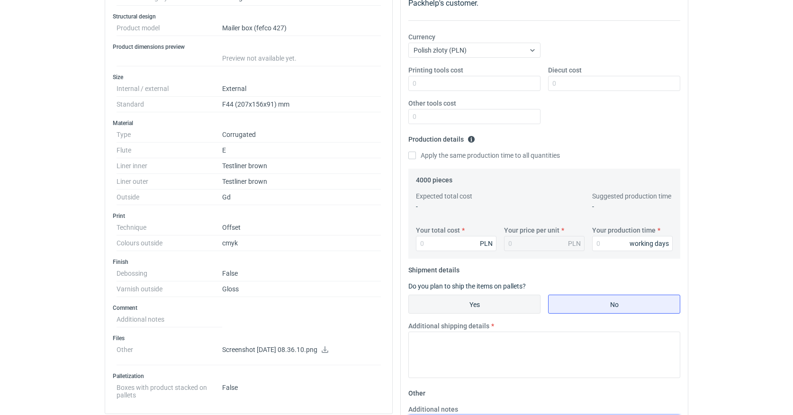
type textarea "ZO.25PP0473 (CBUC-1) Surowiec: 2W E 2*brązowa 275g (120/120) + GD2 210g Druk: o…"
click at [462, 301] on input "Yes" at bounding box center [474, 304] width 131 height 18
radio input "true"
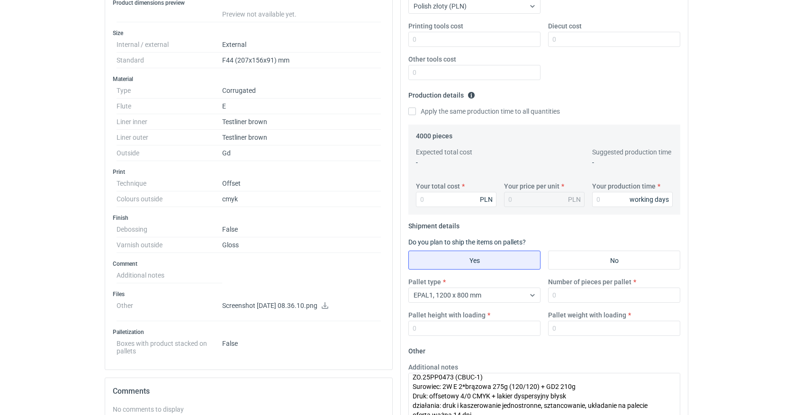
scroll to position [207, 0]
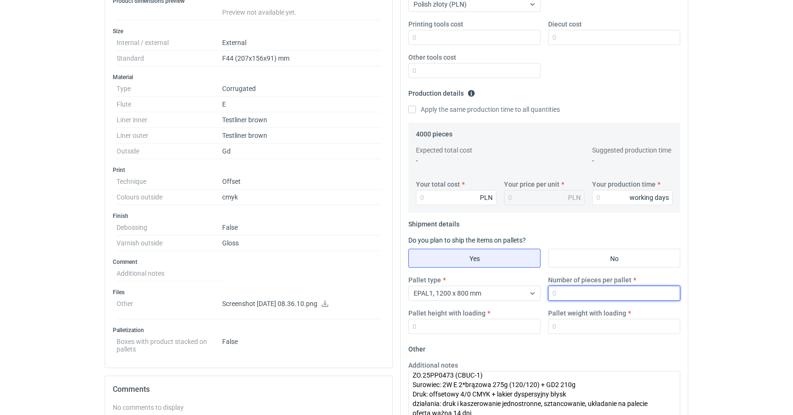
click at [561, 289] on input "Number of pieces per pallet" at bounding box center [614, 293] width 132 height 15
type input "1500"
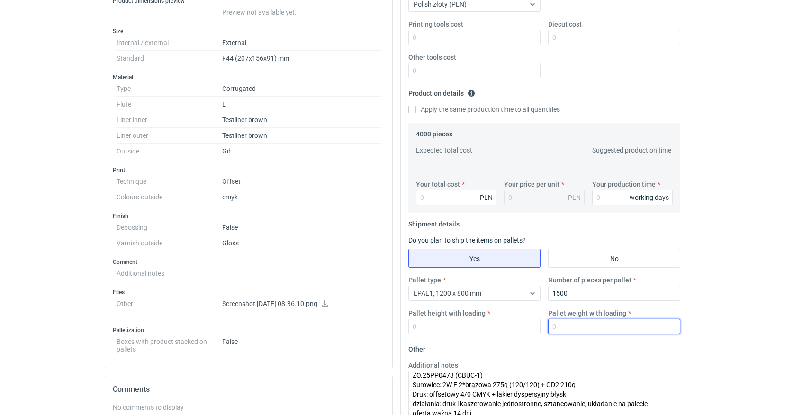
click at [572, 330] on input "Pallet weight with loading" at bounding box center [614, 326] width 132 height 15
type input "260"
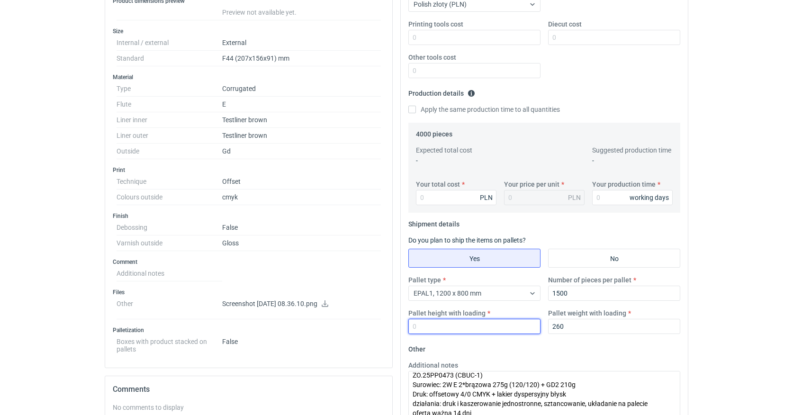
click at [493, 328] on input "Pallet height with loading" at bounding box center [474, 326] width 132 height 15
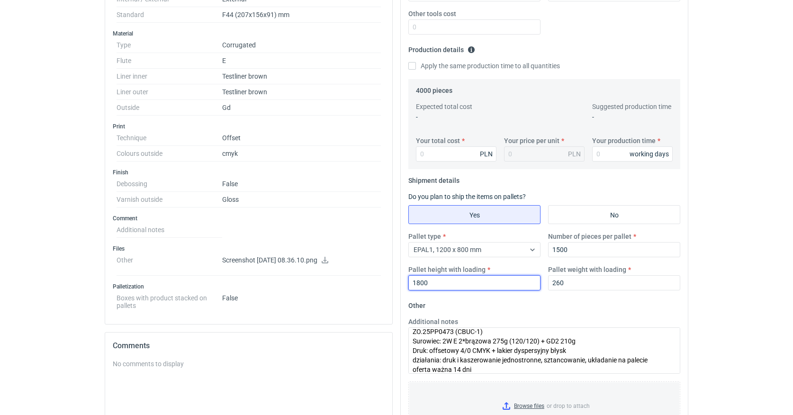
scroll to position [254, 1]
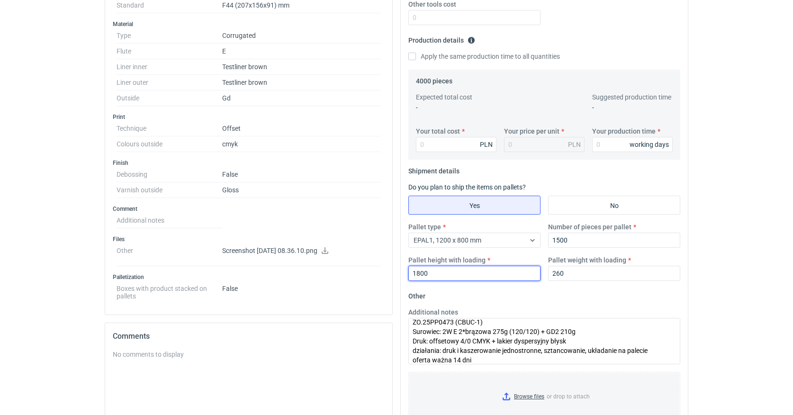
type input "1800"
click at [543, 294] on fieldset "Other Additional notes ZO.25PP0473 (CBUC-1) Surowiec: 2W E 2*brązowa 275g (120/…" at bounding box center [544, 358] width 272 height 140
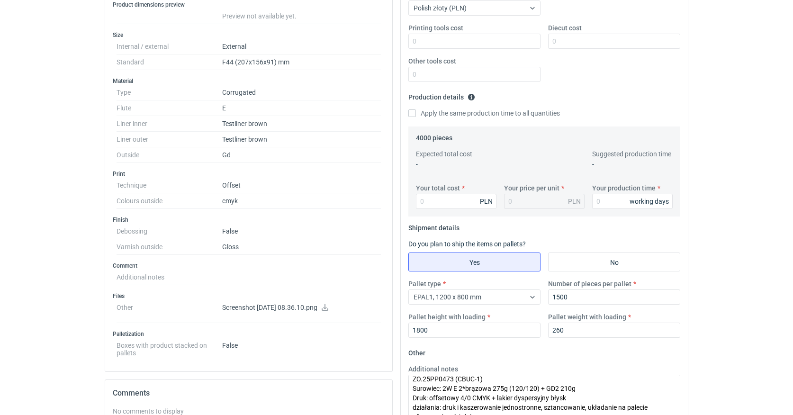
scroll to position [202, 0]
click at [452, 202] on input "Your total cost" at bounding box center [456, 201] width 81 height 15
type input "95"
type input "0.02"
type input "952"
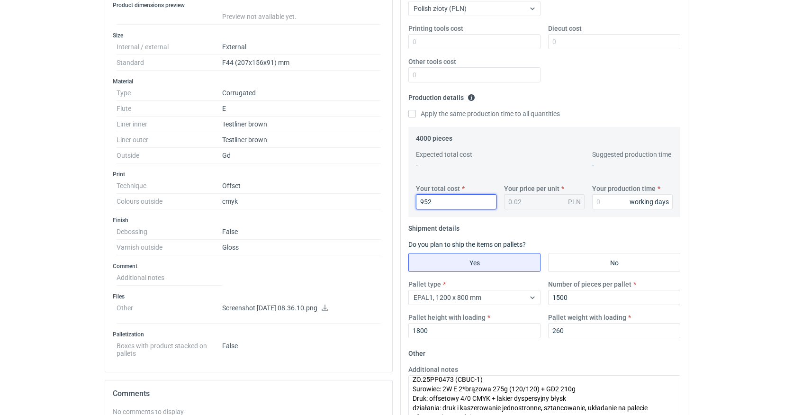
type input "0.24"
type input "9520"
type input "2.38"
type input "9520"
click at [602, 201] on input "Your production time" at bounding box center [632, 201] width 81 height 15
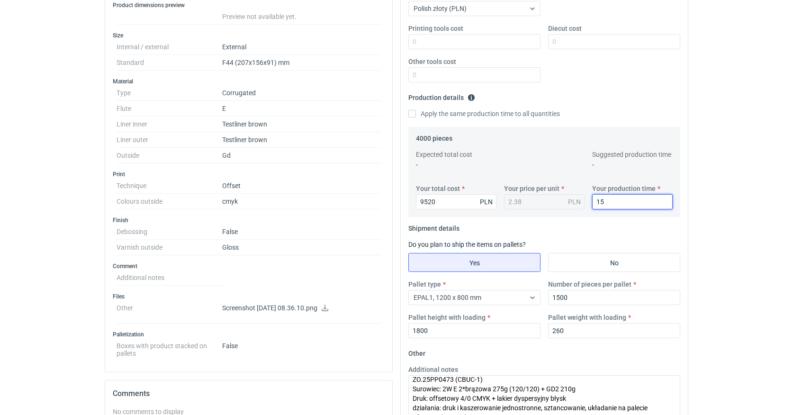
type input "15"
click at [627, 233] on fieldset "Shipment details Do you plan to ship the items on pallets? Yes No Pallet type E…" at bounding box center [544, 283] width 272 height 125
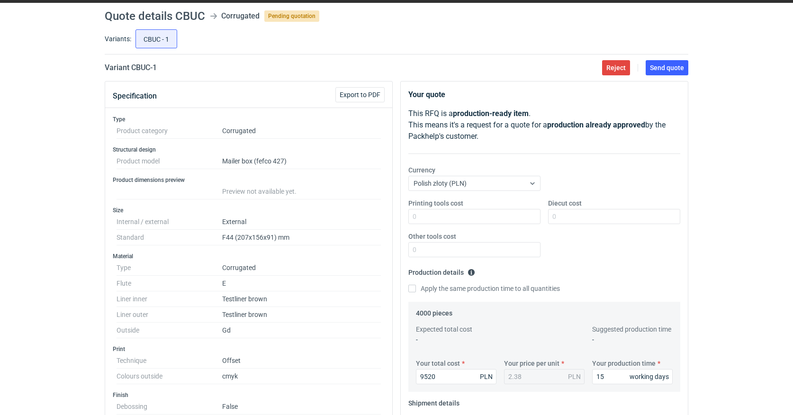
scroll to position [16, 0]
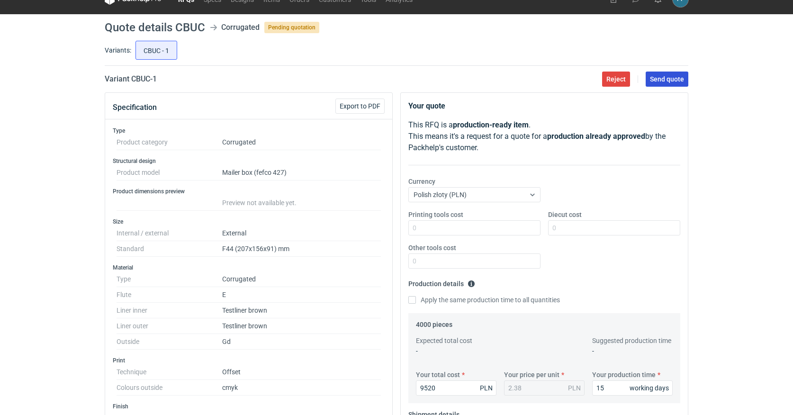
click at [668, 78] on span "Send quote" at bounding box center [667, 79] width 34 height 7
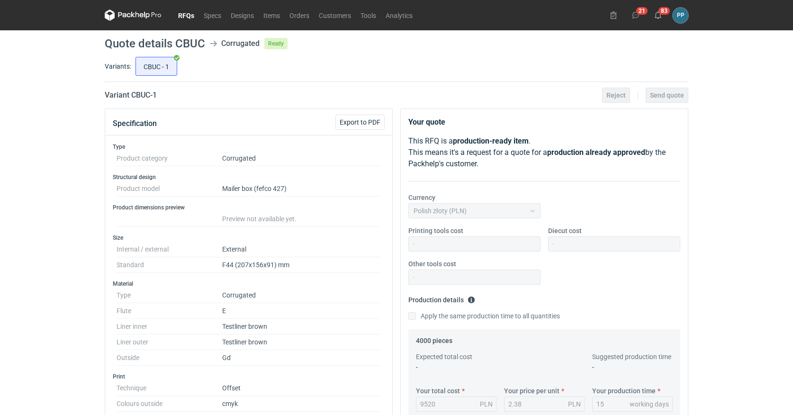
scroll to position [0, 0]
click at [185, 17] on link "RFQs" at bounding box center [186, 14] width 26 height 11
